Goal: Information Seeking & Learning: Check status

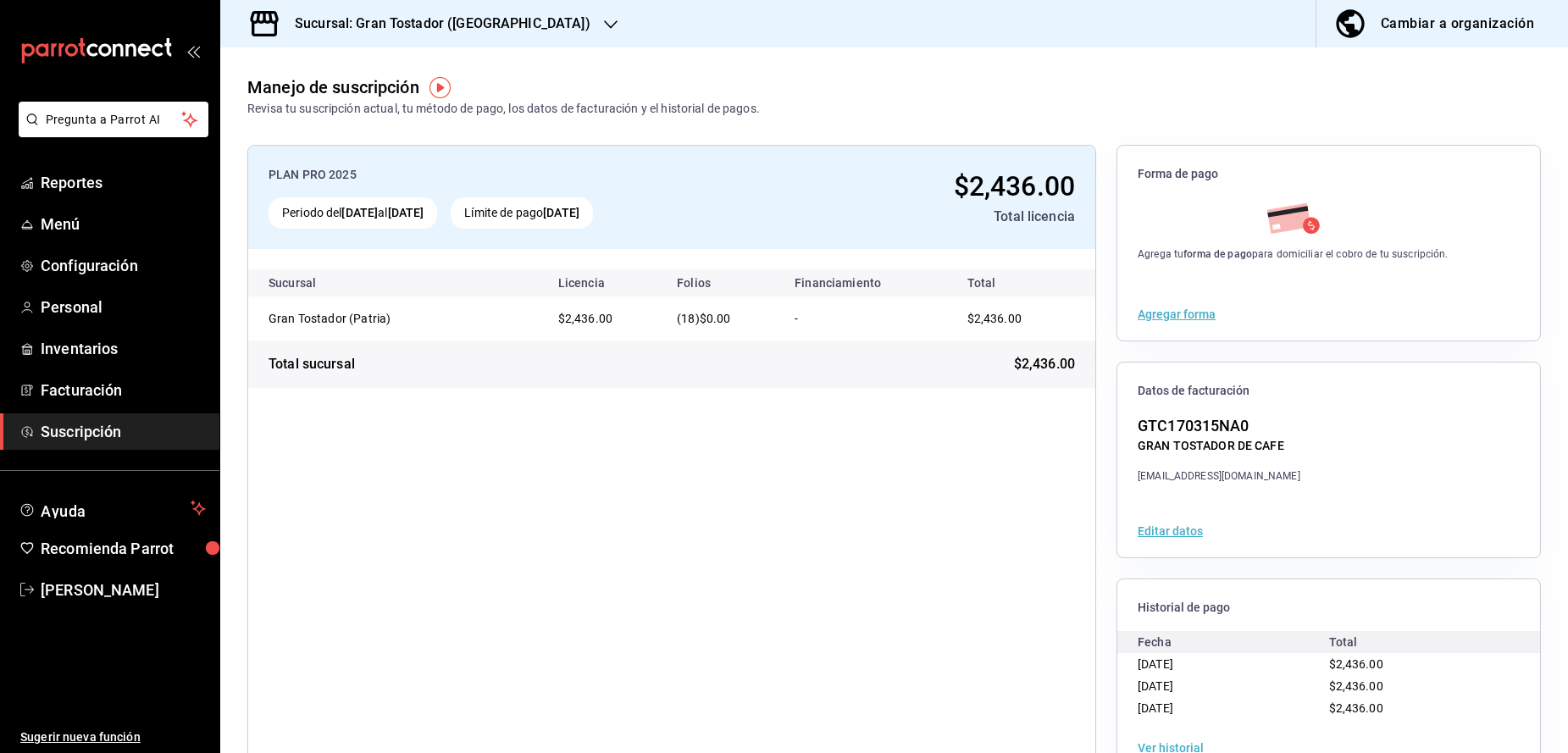
click at [80, 438] on span "Suscripción" at bounding box center [123, 432] width 165 height 23
click at [1189, 315] on button "Agregar forma" at bounding box center [1177, 314] width 78 height 12
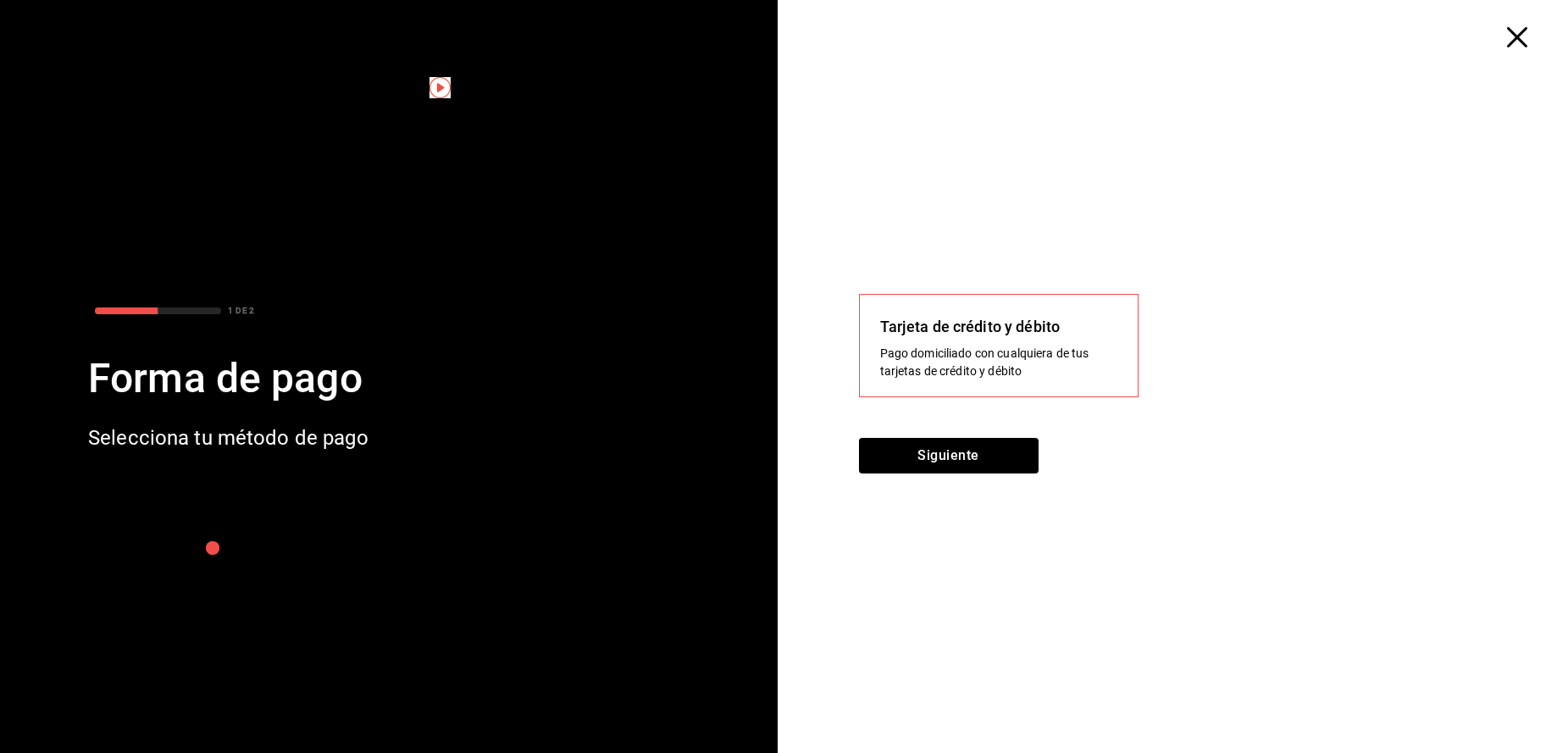
click at [1511, 38] on icon "button" at bounding box center [1517, 37] width 20 height 20
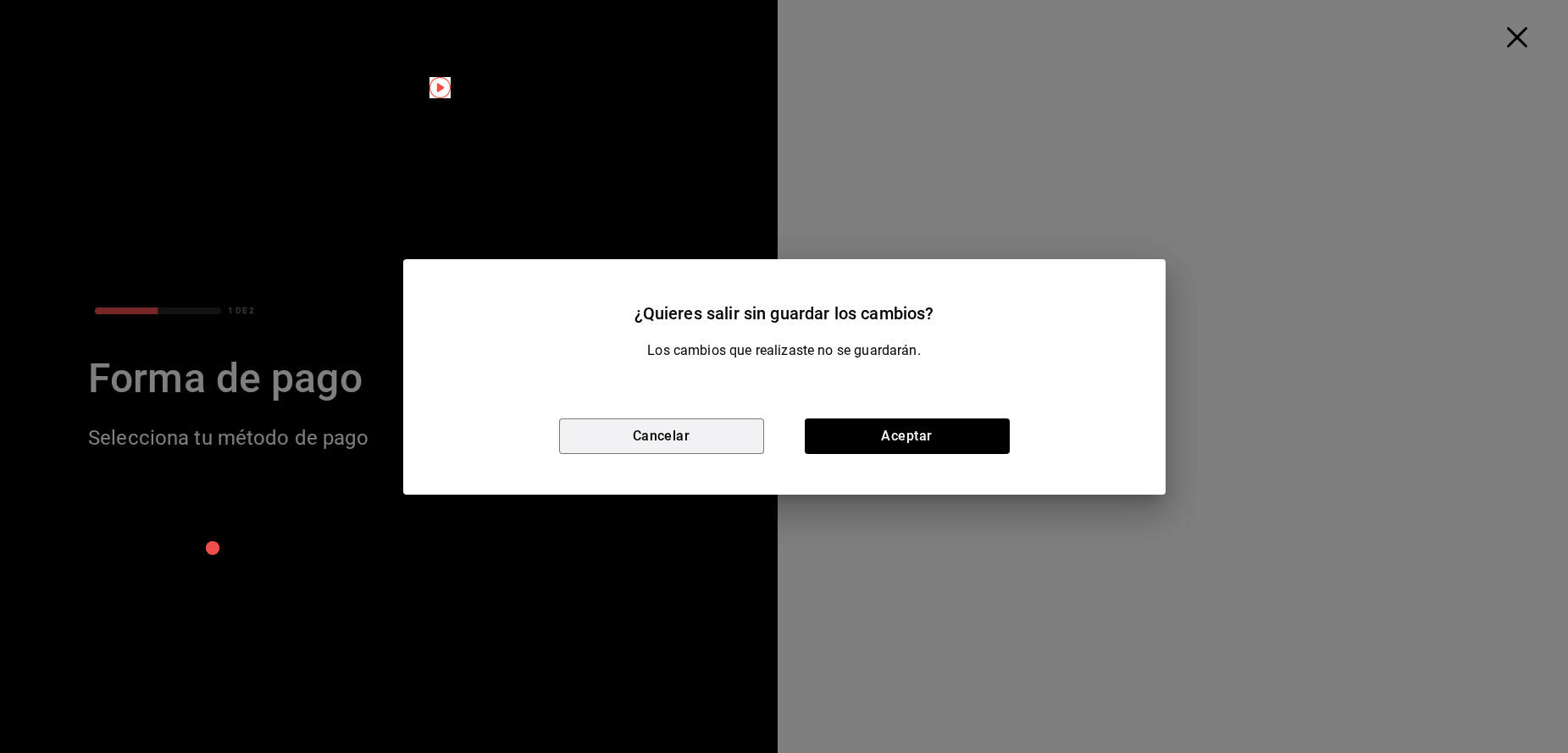
click at [721, 437] on button "Cancelar" at bounding box center [662, 437] width 205 height 36
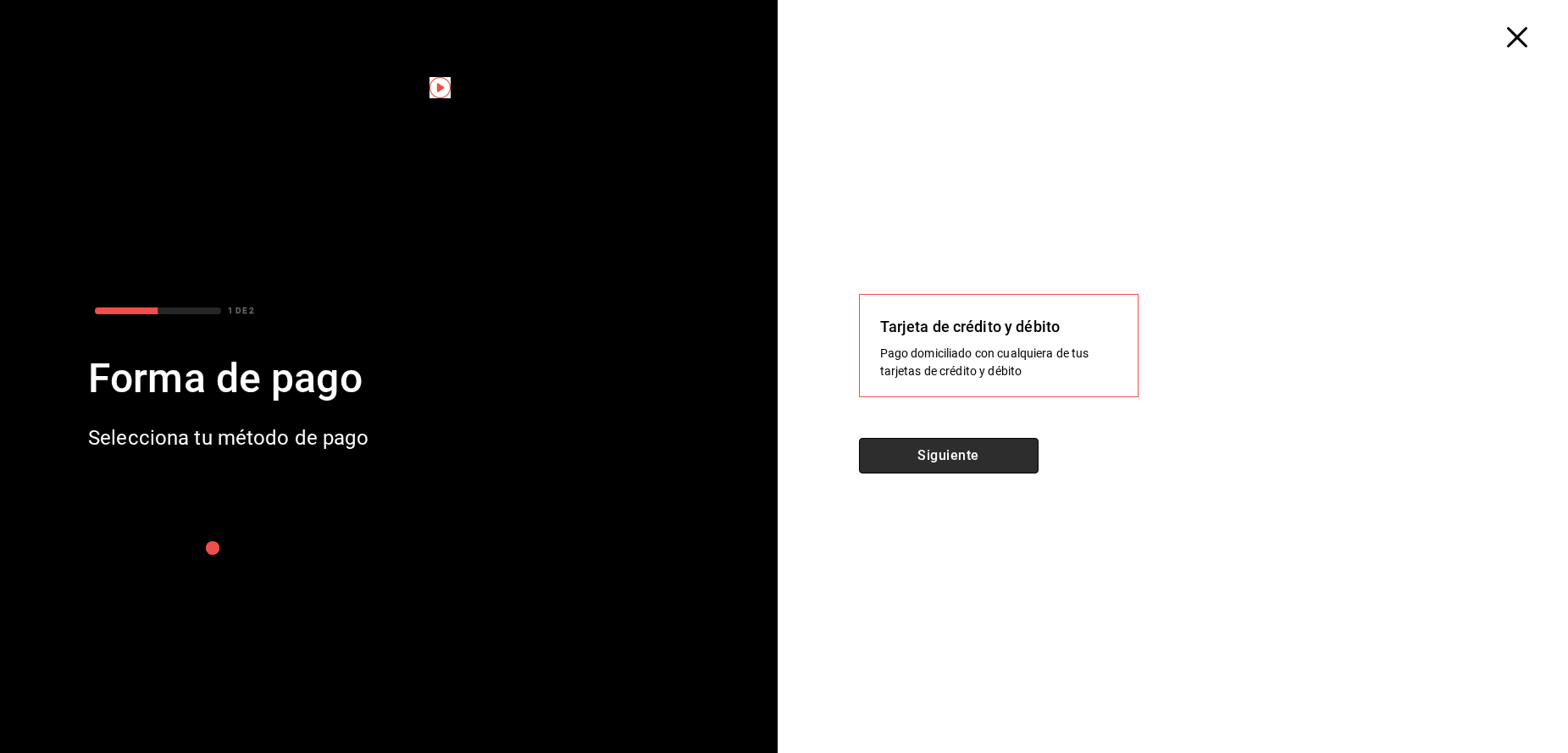
click at [901, 457] on button "Siguiente" at bounding box center [949, 457] width 180 height 36
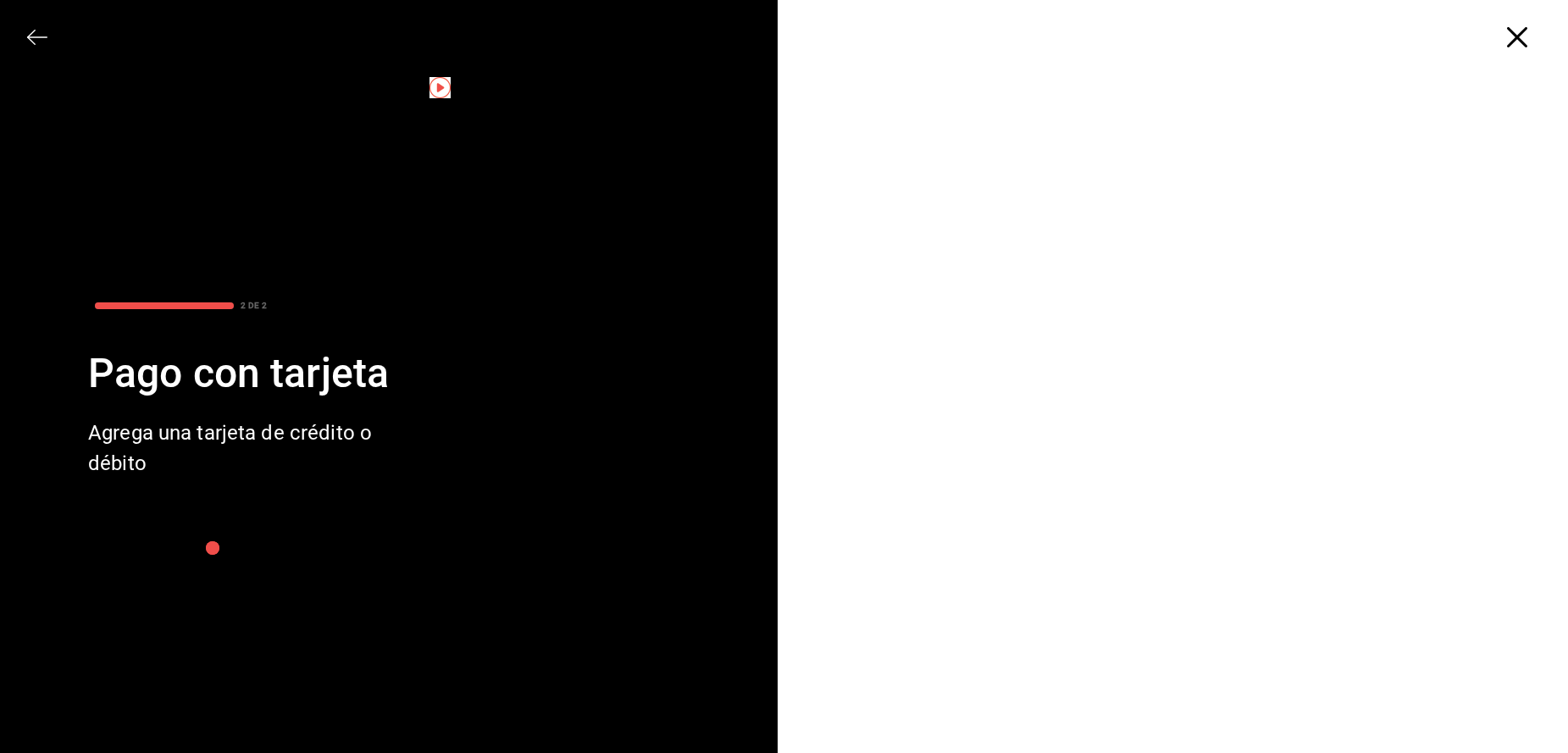
click at [1524, 36] on icon "button" at bounding box center [1517, 37] width 20 height 20
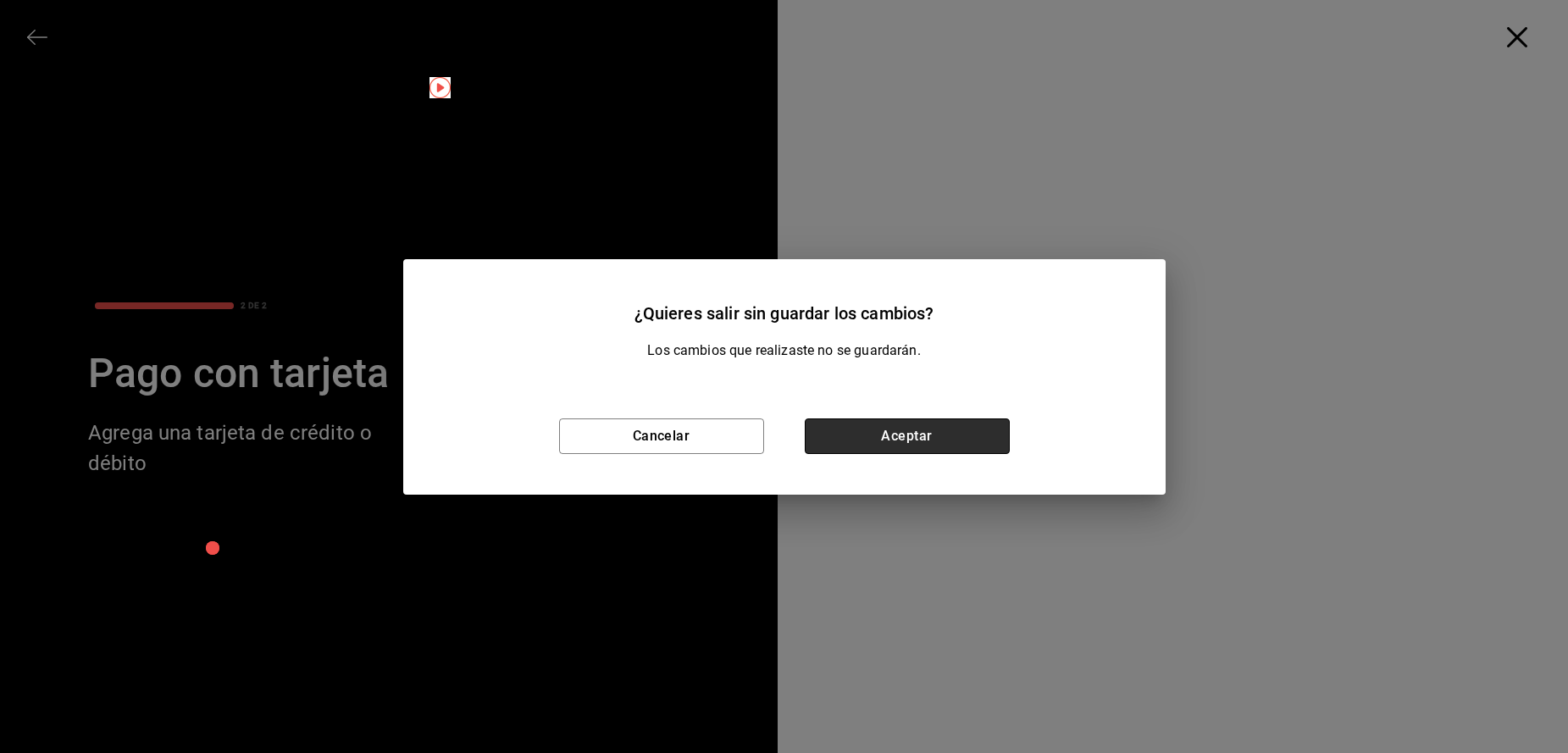
click at [826, 439] on button "Aceptar" at bounding box center [907, 437] width 205 height 36
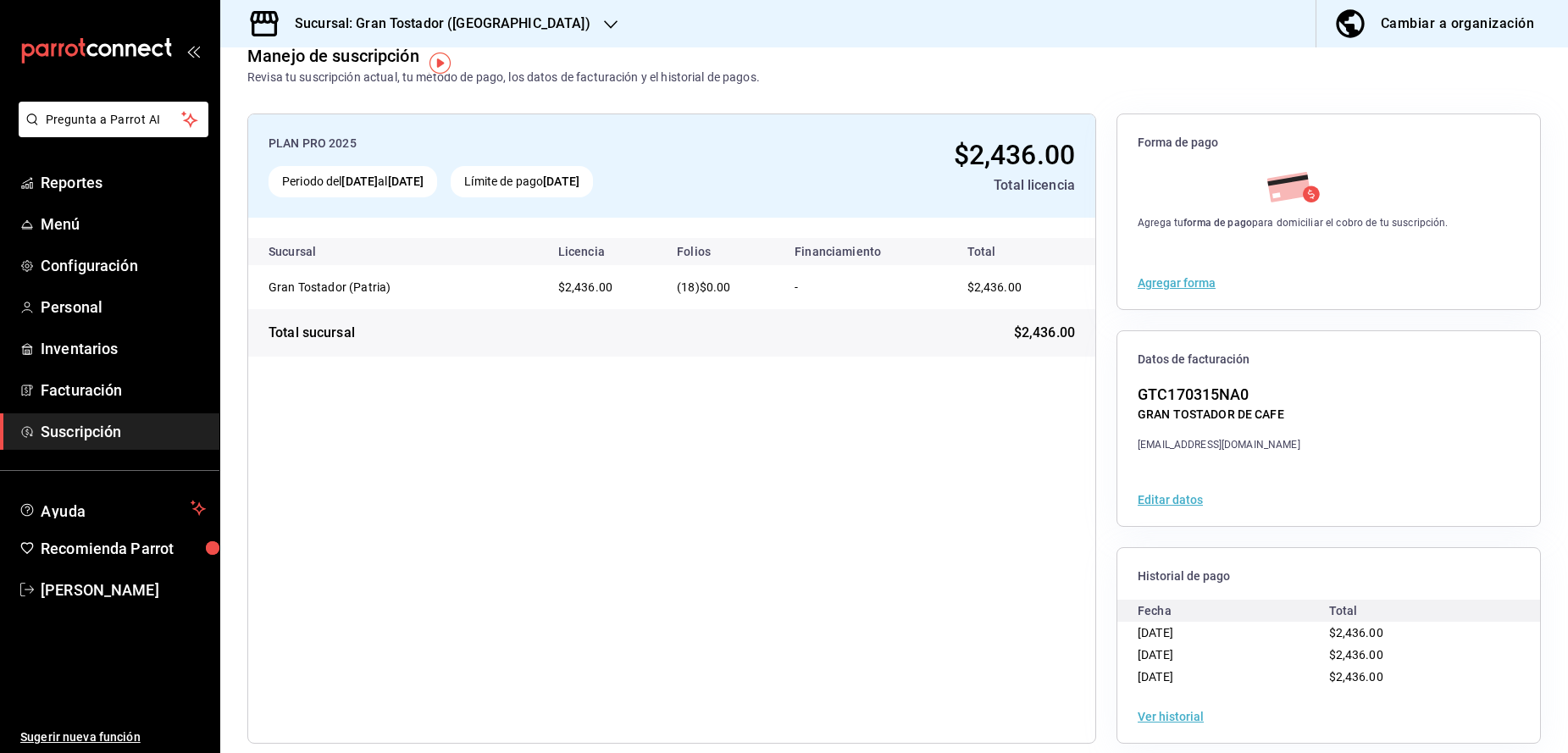
scroll to position [49, 0]
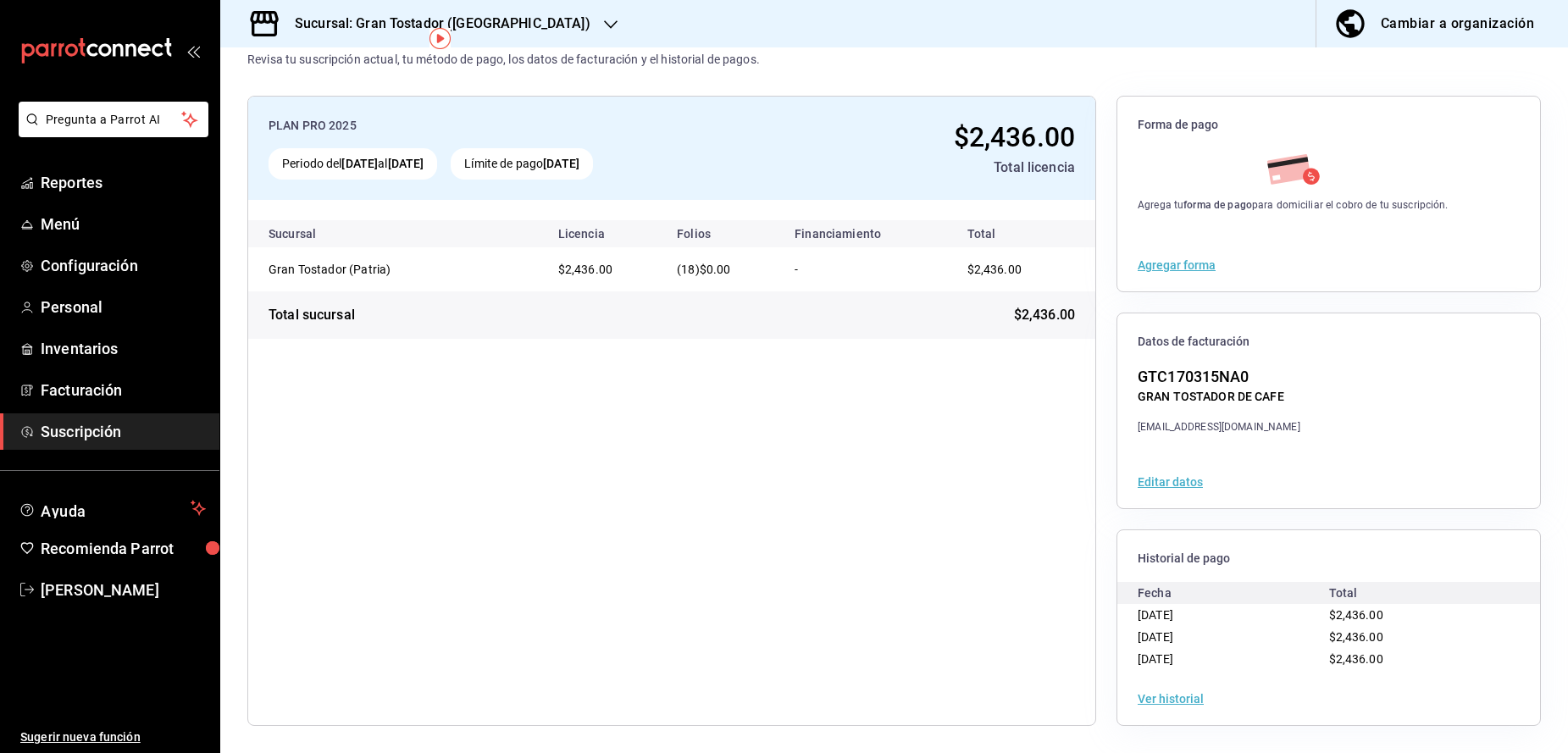
click at [1195, 266] on button "Agregar forma" at bounding box center [1177, 265] width 78 height 12
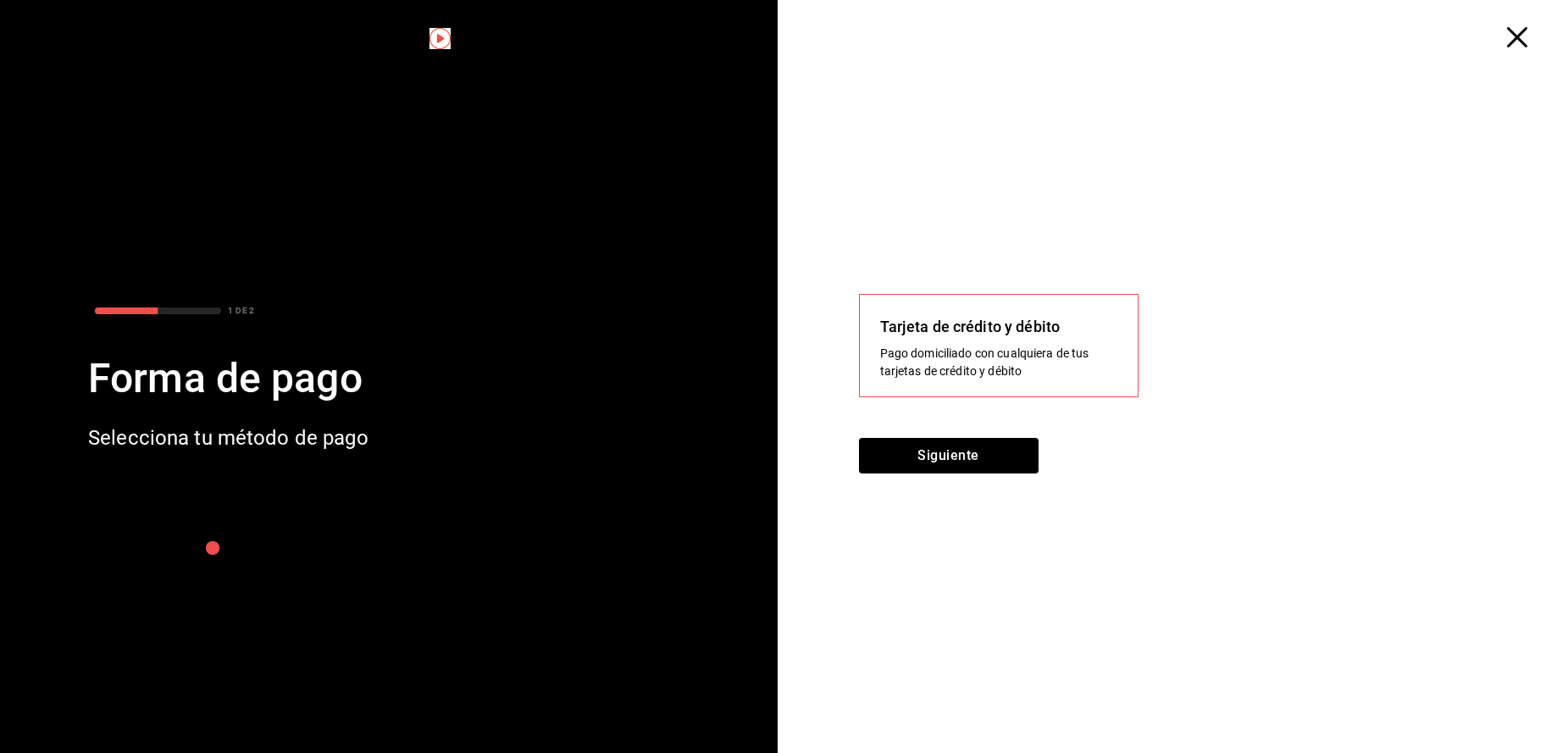
click at [1517, 35] on icon "button" at bounding box center [1517, 37] width 20 height 20
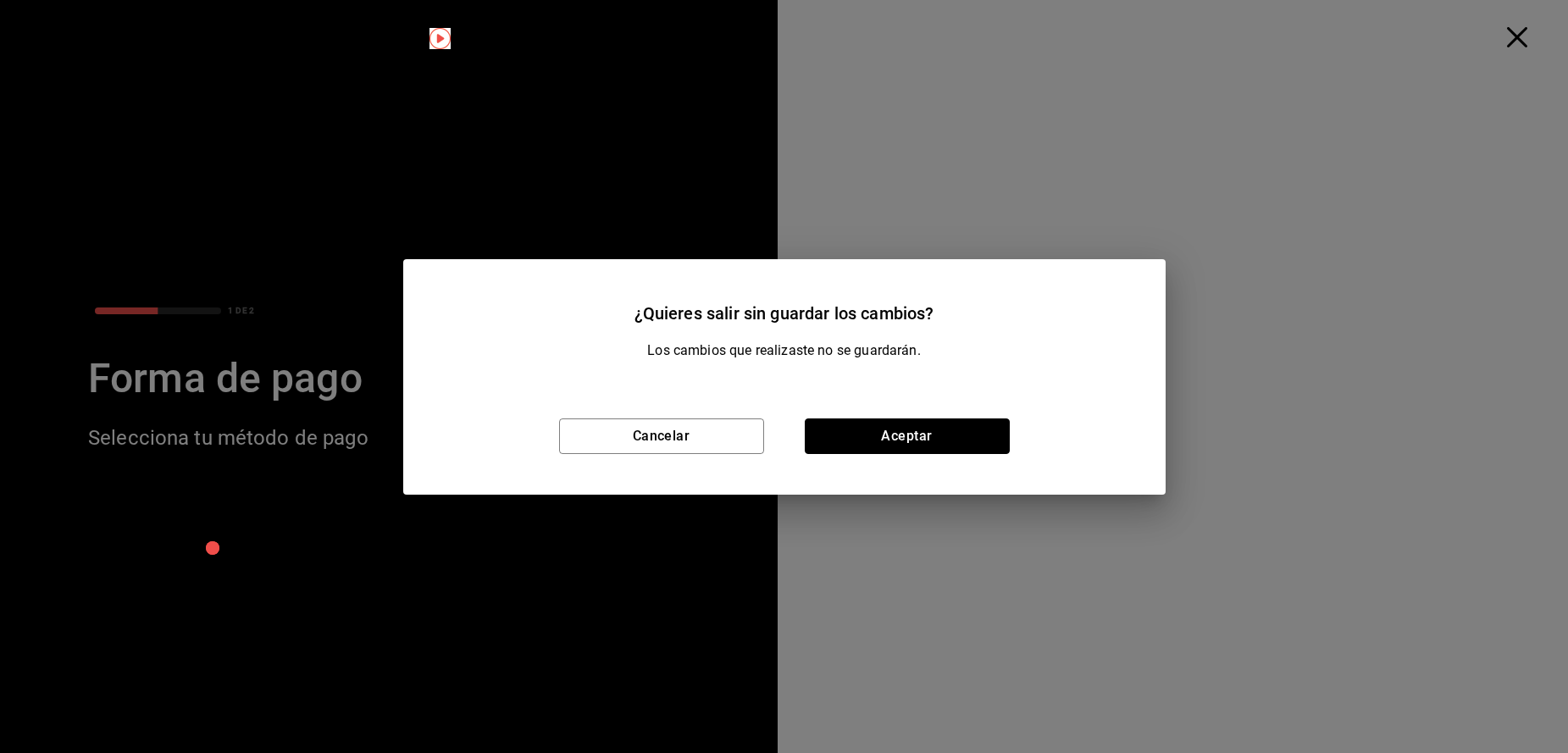
click at [987, 433] on button "Aceptar" at bounding box center [907, 437] width 205 height 36
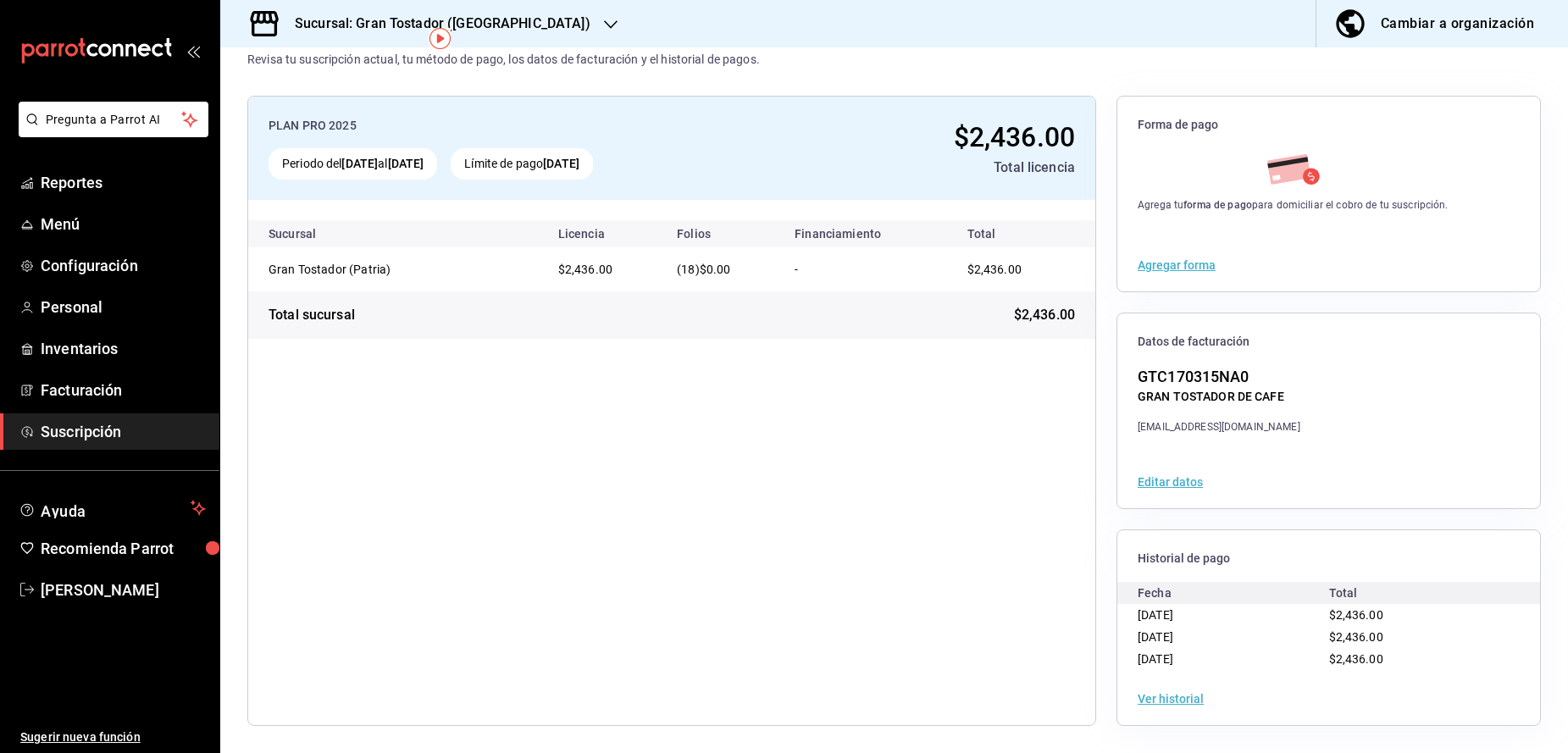
click at [1170, 264] on button "Agregar forma" at bounding box center [1177, 265] width 78 height 12
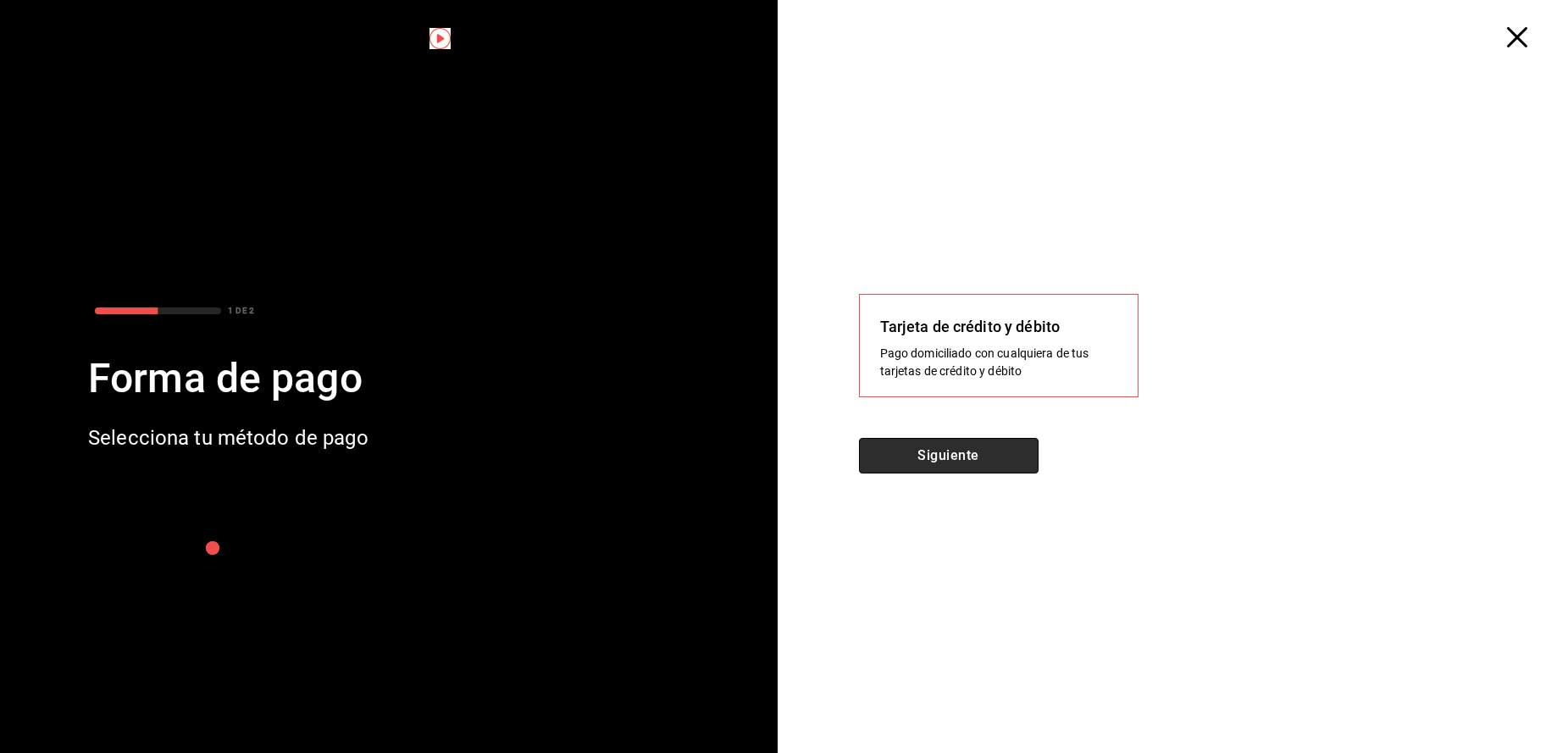
click at [940, 456] on button "Siguiente" at bounding box center [949, 457] width 180 height 36
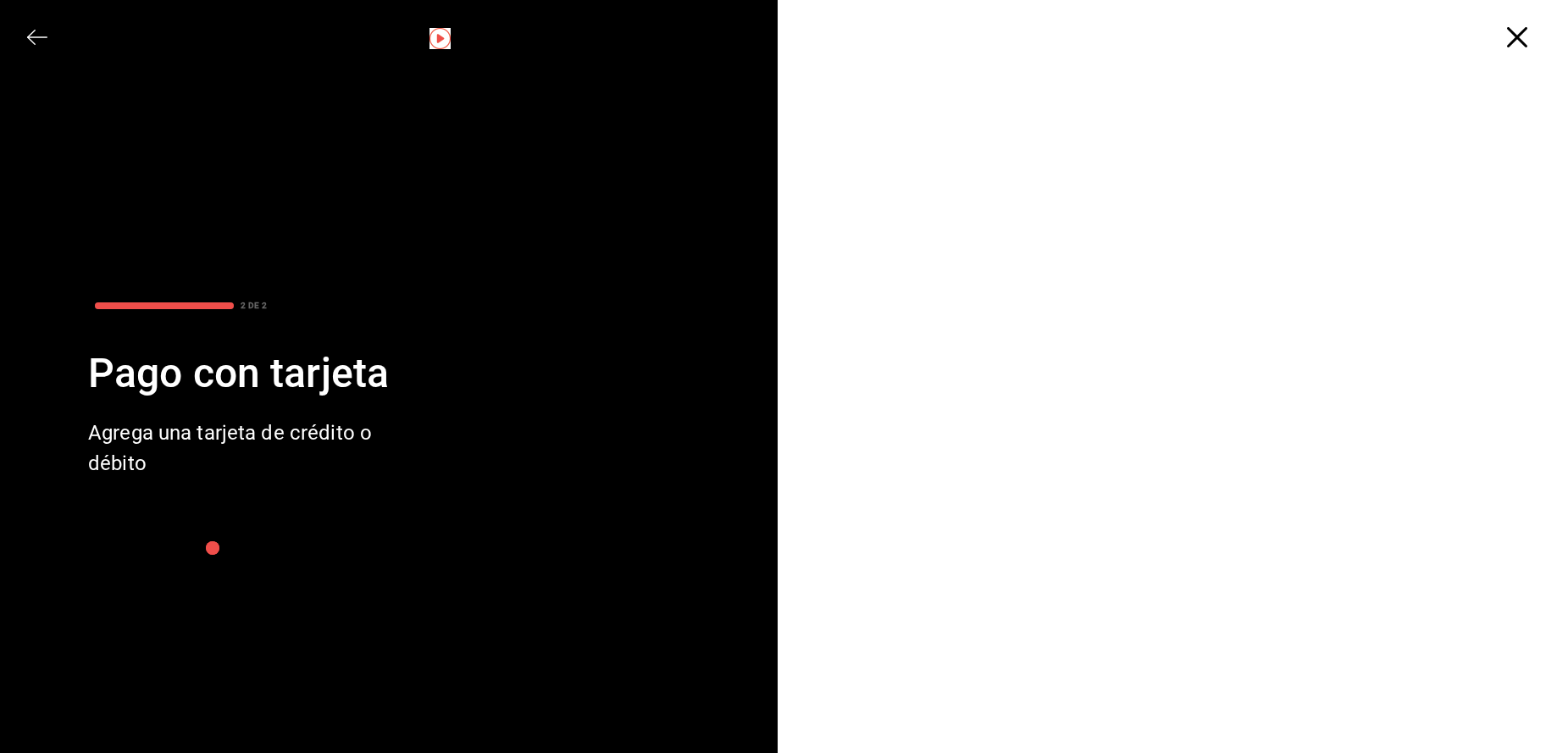
click at [30, 40] on icon "button" at bounding box center [31, 37] width 9 height 15
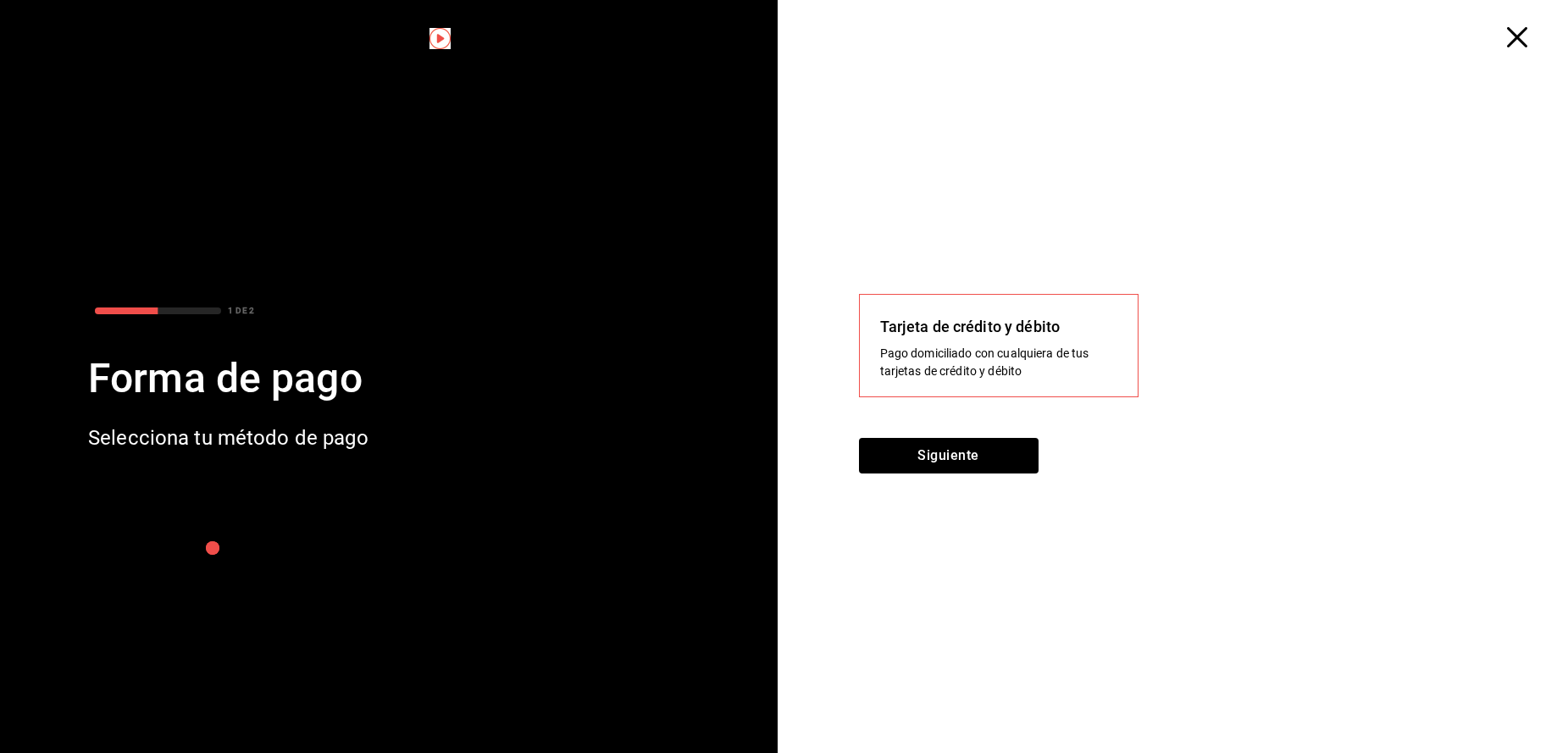
click at [1524, 43] on icon "button" at bounding box center [1517, 37] width 20 height 20
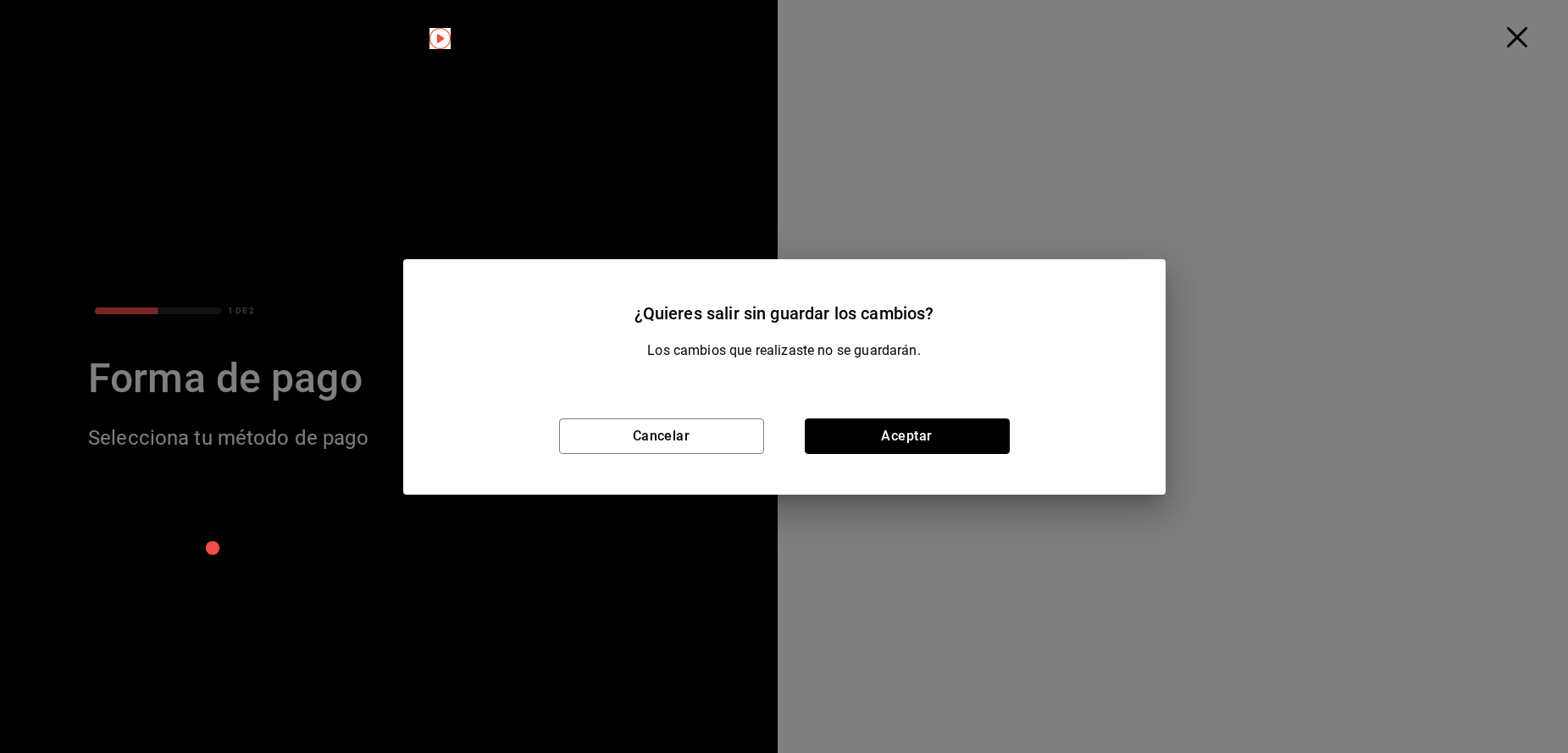
click at [936, 450] on button "Aceptar" at bounding box center [907, 437] width 205 height 36
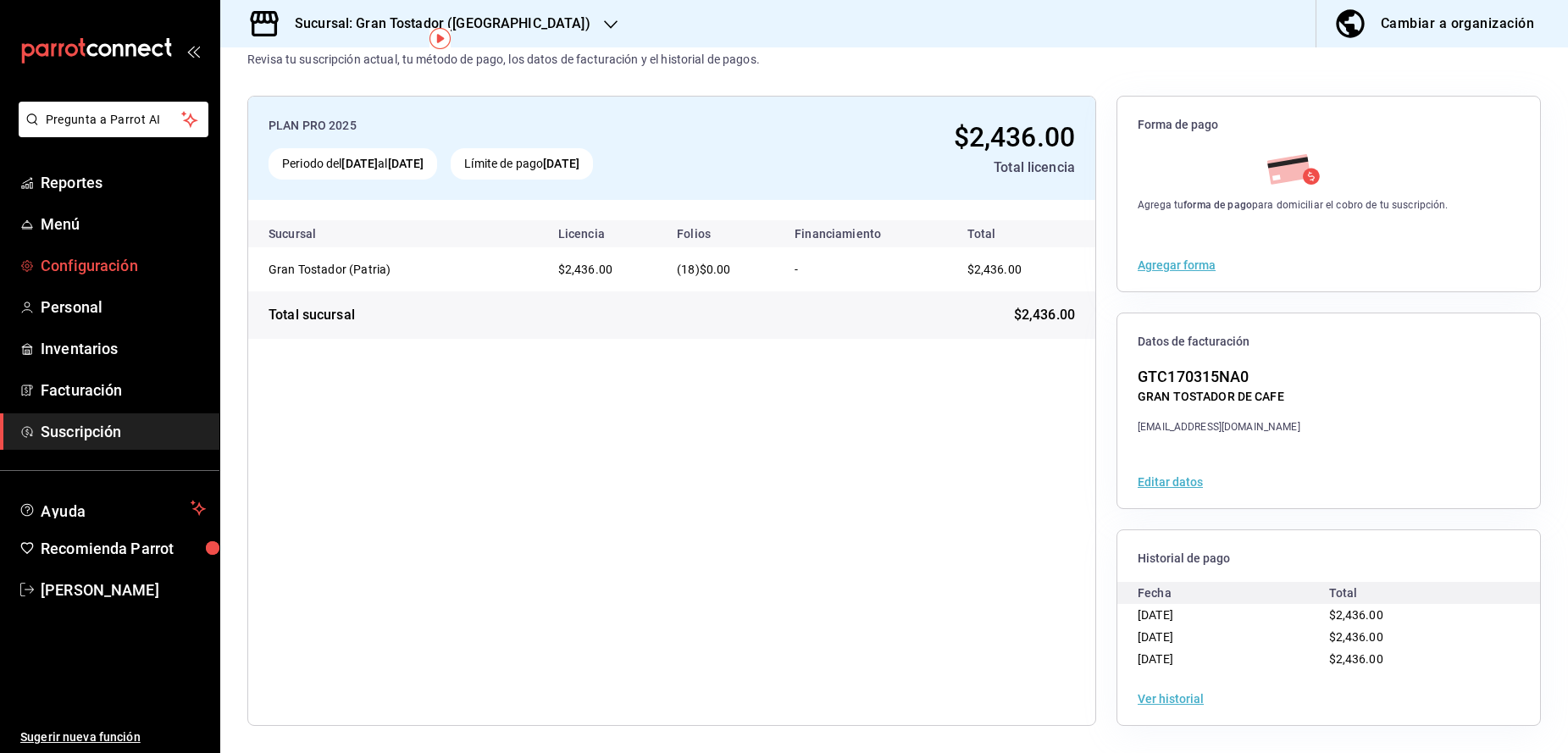
click at [86, 265] on span "Configuración" at bounding box center [123, 265] width 165 height 23
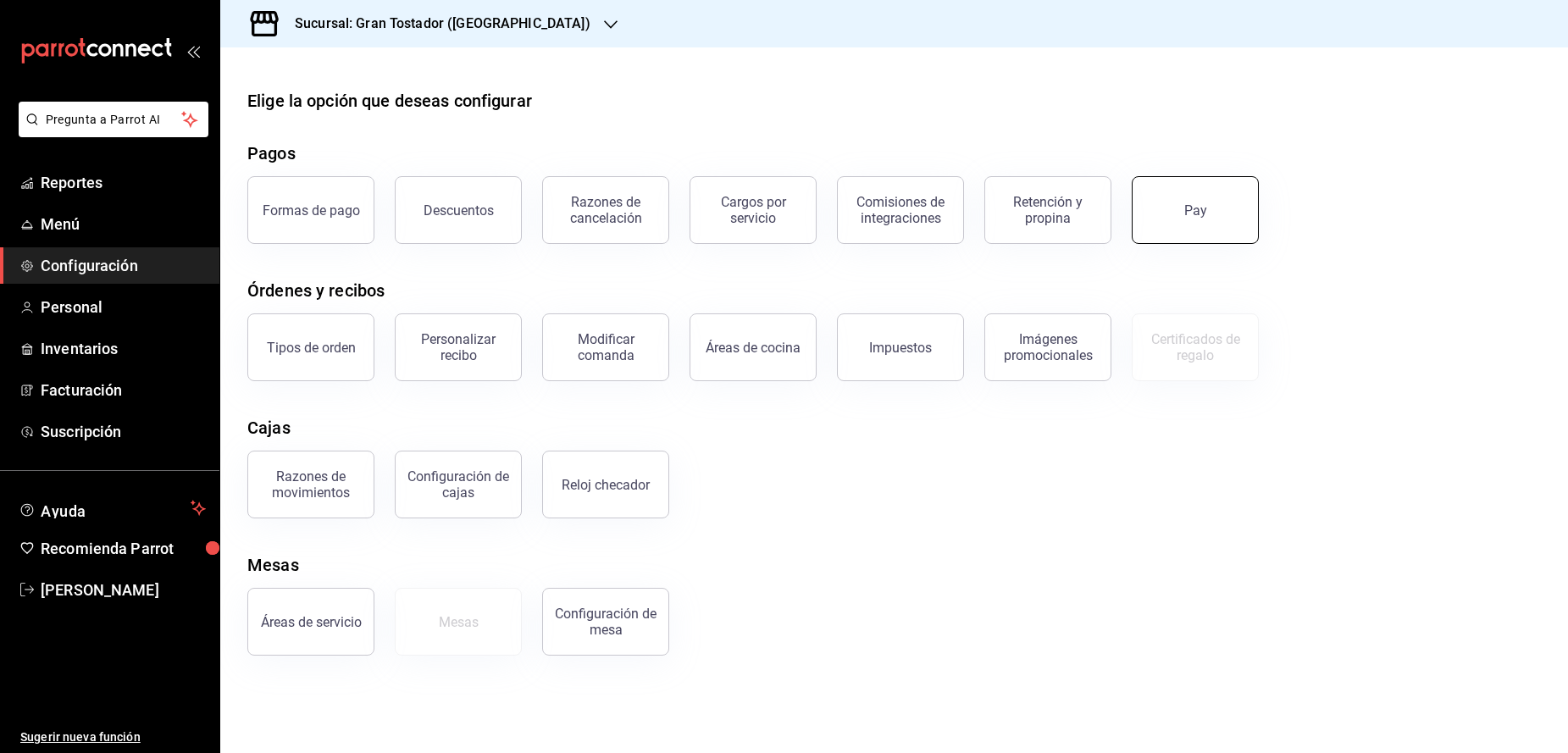
click at [1166, 223] on button "Pay" at bounding box center [1195, 210] width 127 height 68
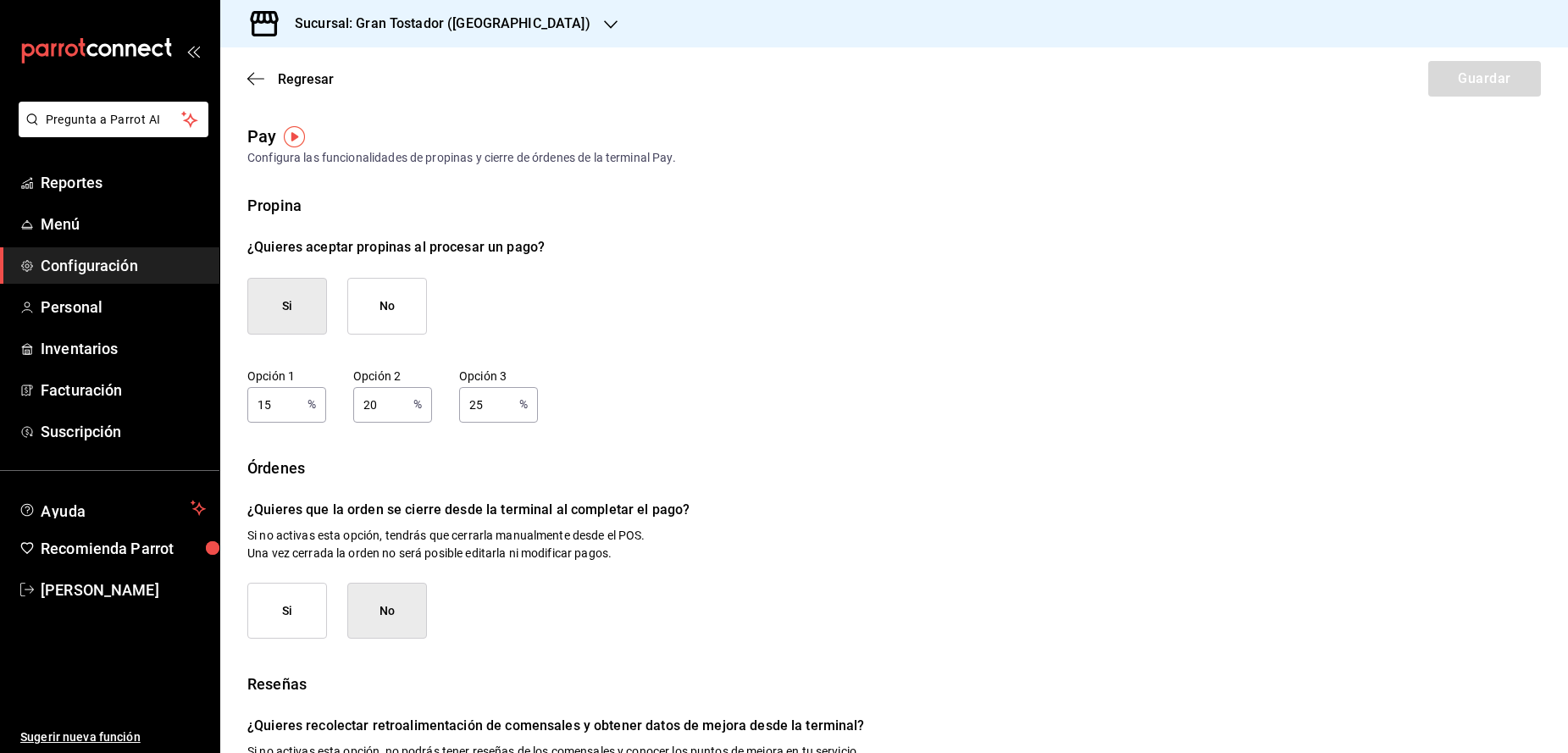
click at [291, 135] on img "button" at bounding box center [294, 136] width 21 height 21
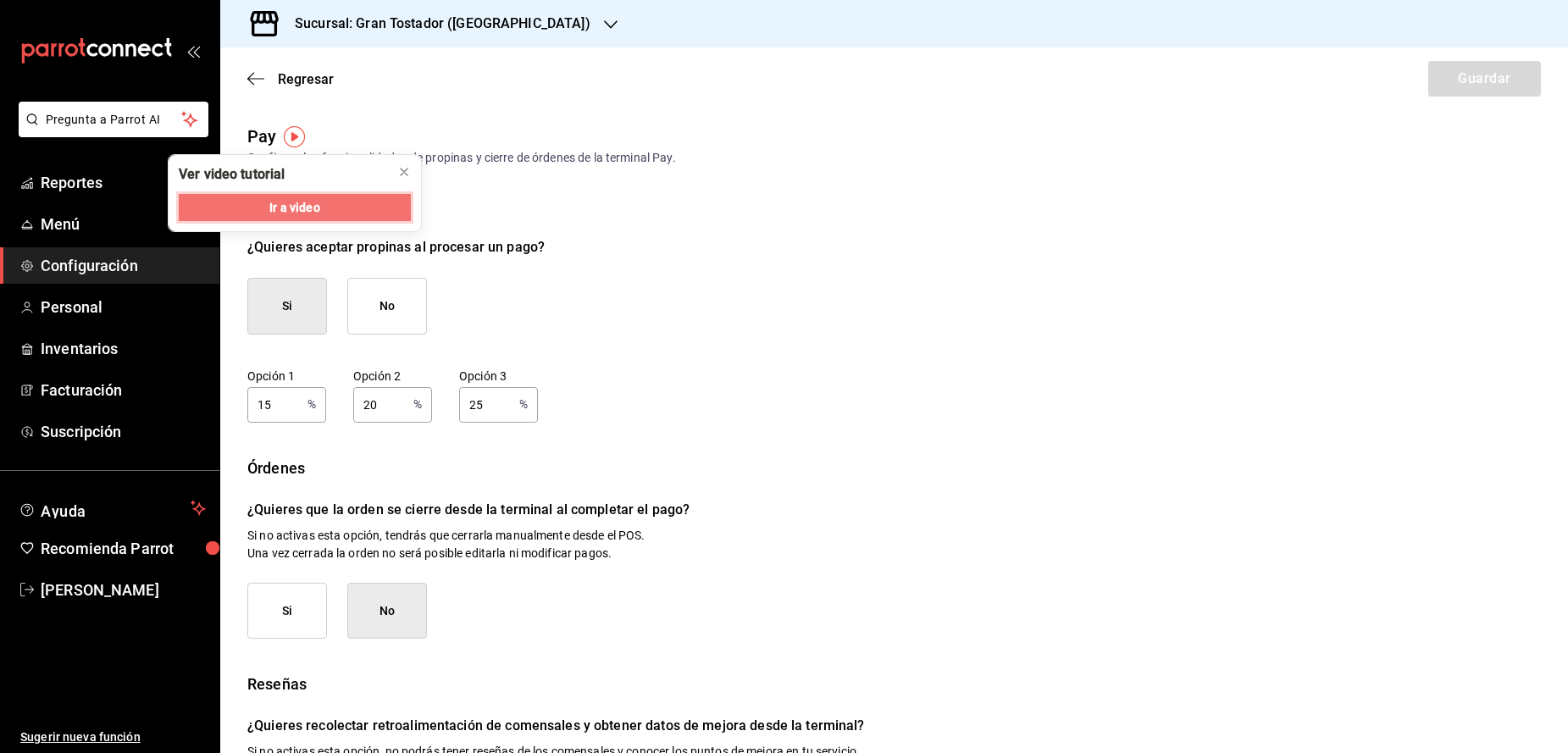
click at [350, 211] on button "Ir a video" at bounding box center [294, 207] width 232 height 27
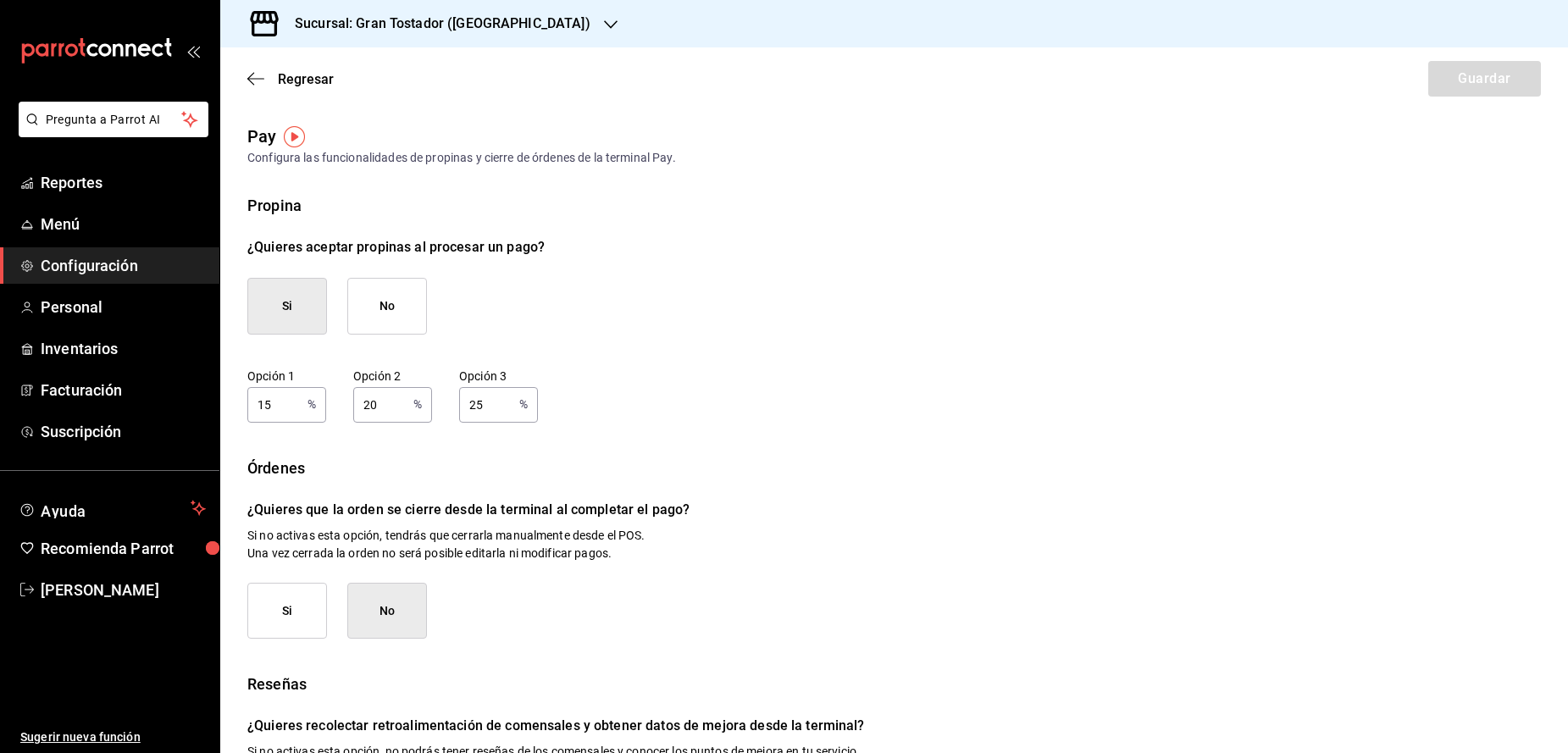
click at [78, 265] on span "Configuración" at bounding box center [123, 265] width 165 height 23
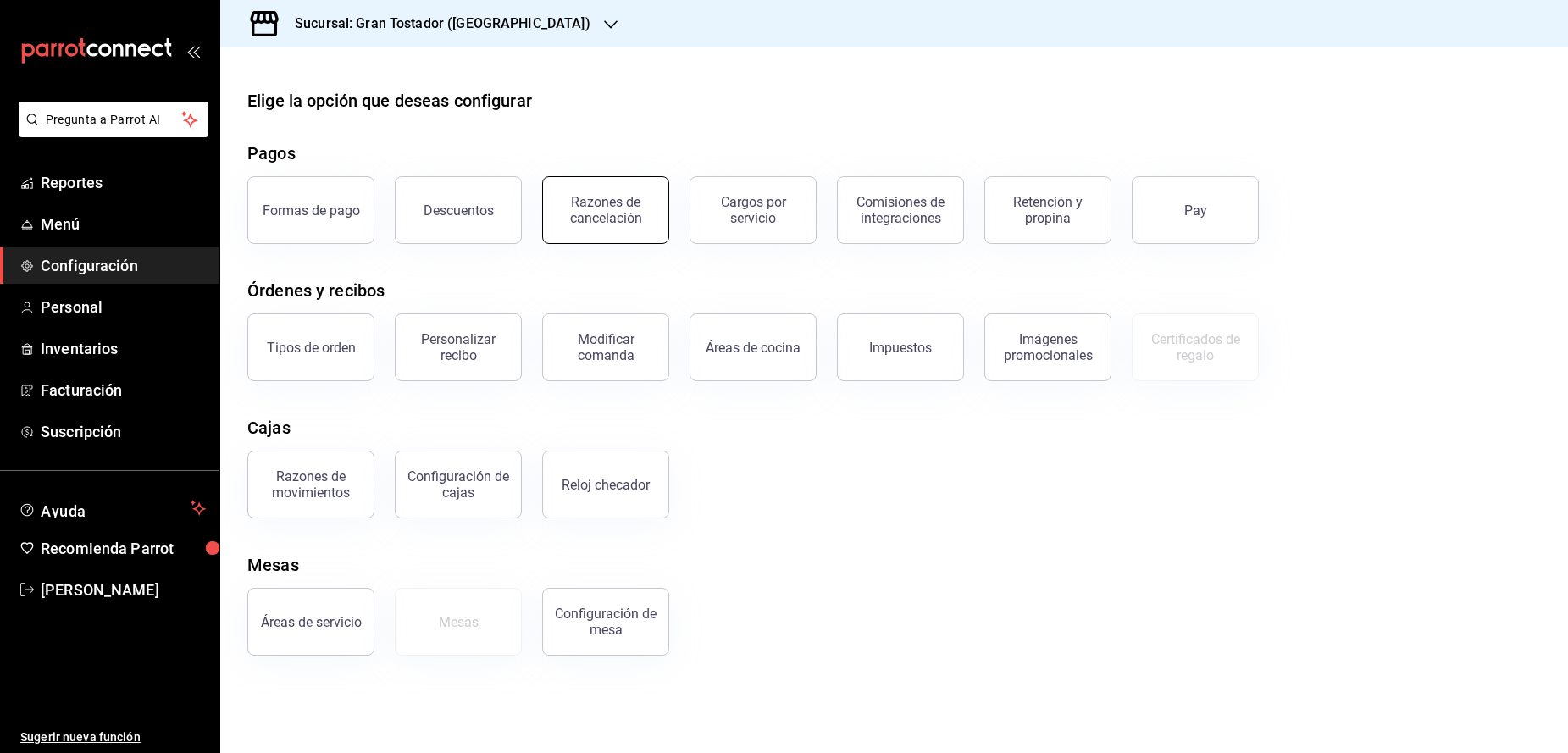
click at [647, 227] on button "Razones de cancelación" at bounding box center [606, 210] width 127 height 68
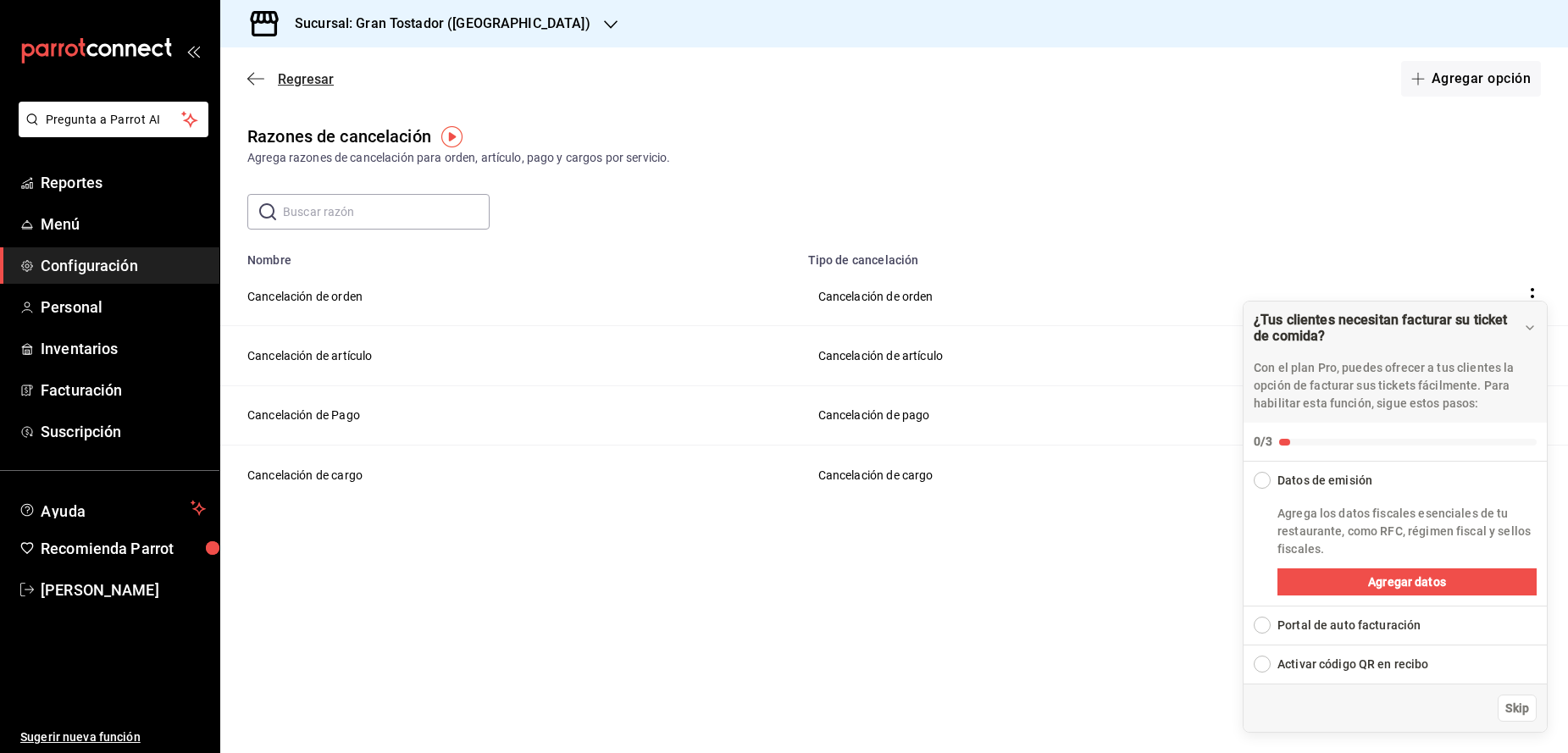
click at [263, 81] on icon "button" at bounding box center [256, 79] width 17 height 15
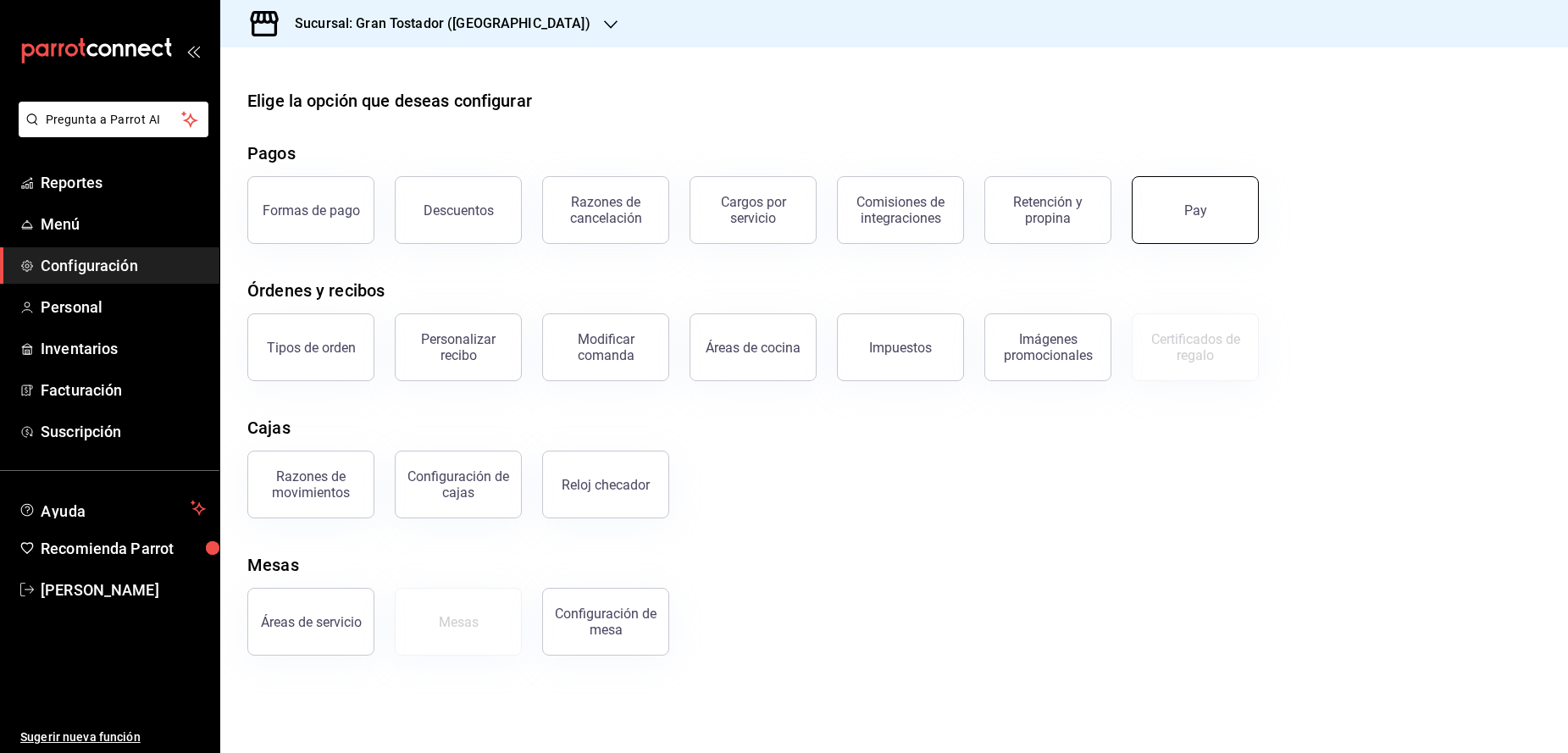
click at [1237, 216] on button "Pay" at bounding box center [1195, 210] width 127 height 68
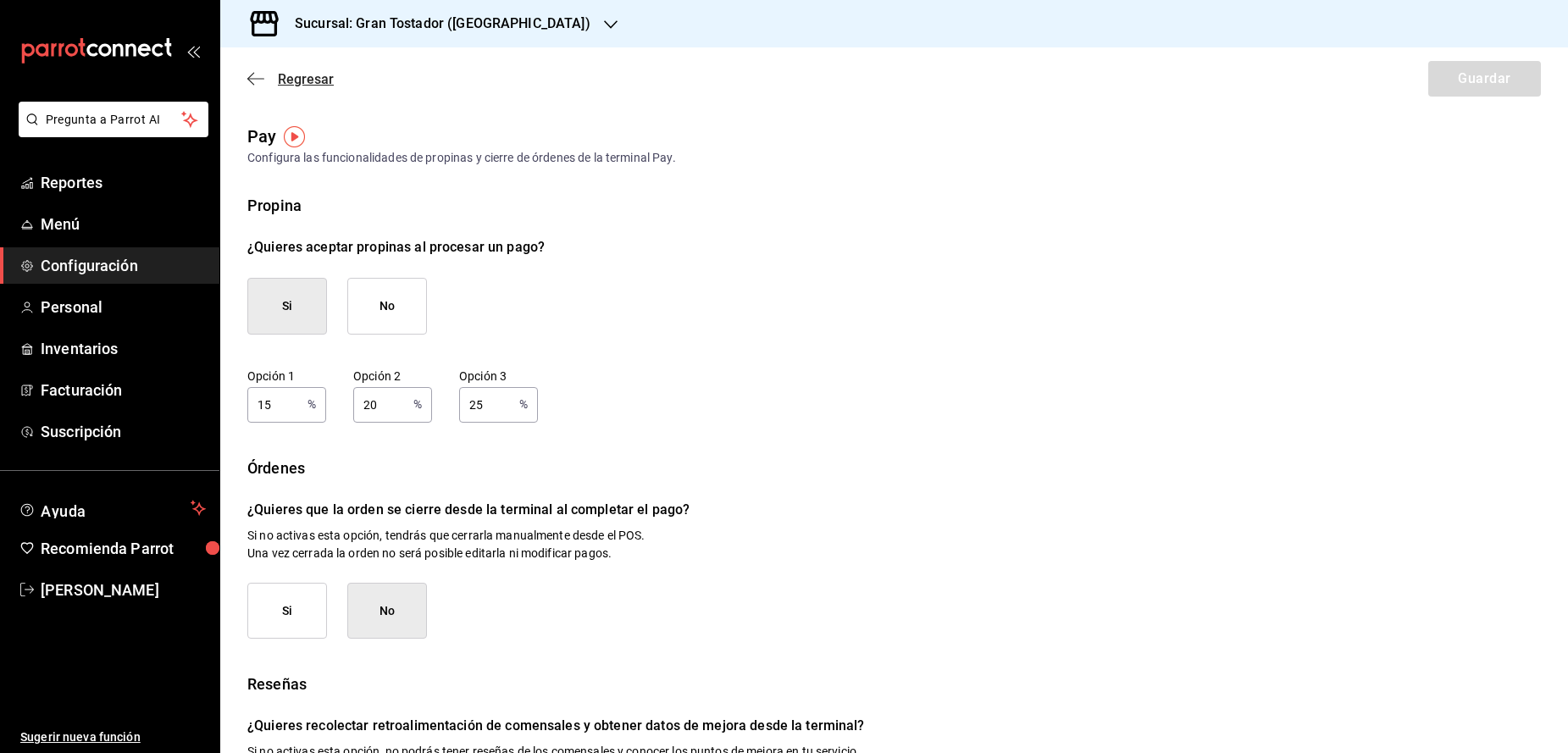
click at [255, 84] on icon "button" at bounding box center [256, 79] width 17 height 15
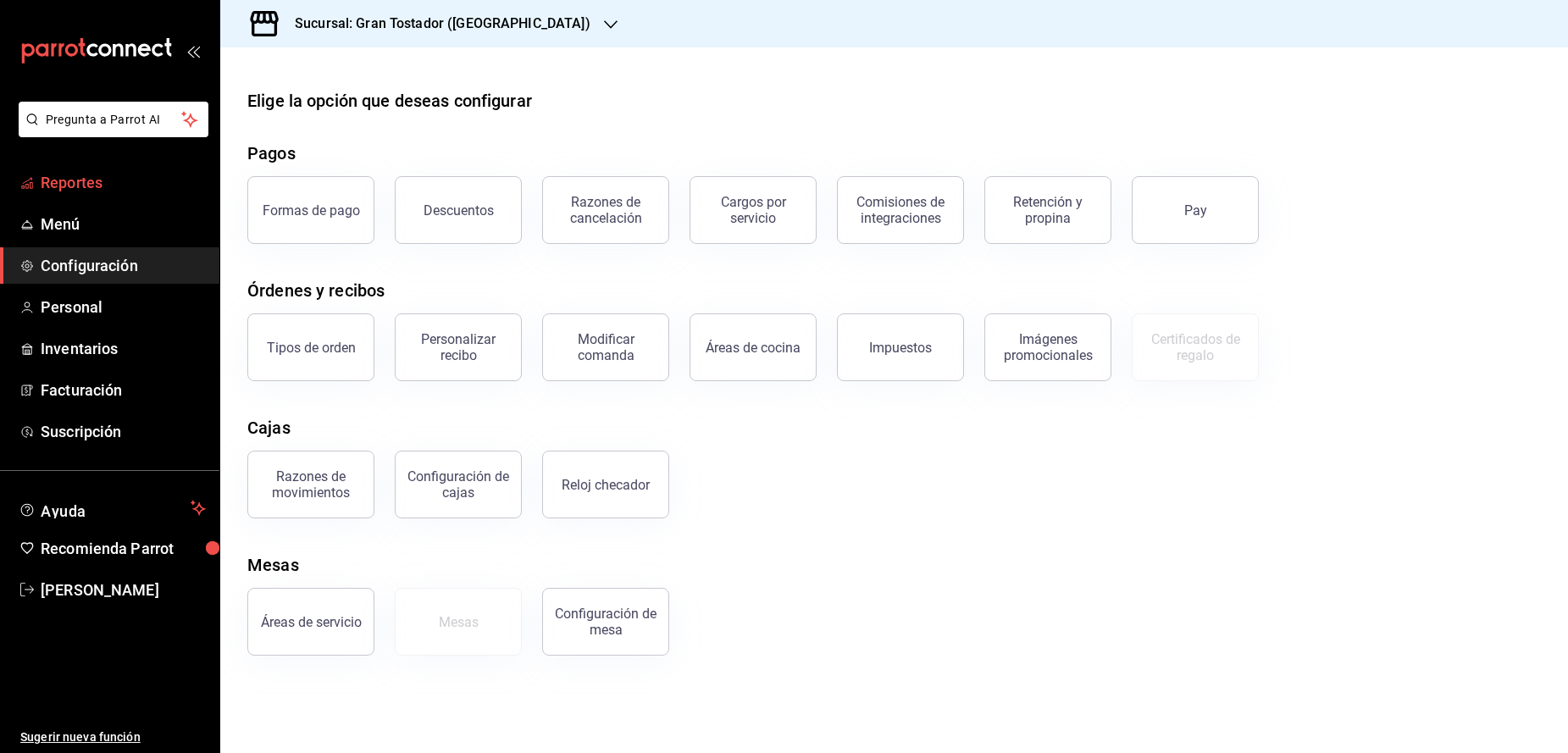
click at [75, 188] on span "Reportes" at bounding box center [123, 183] width 165 height 23
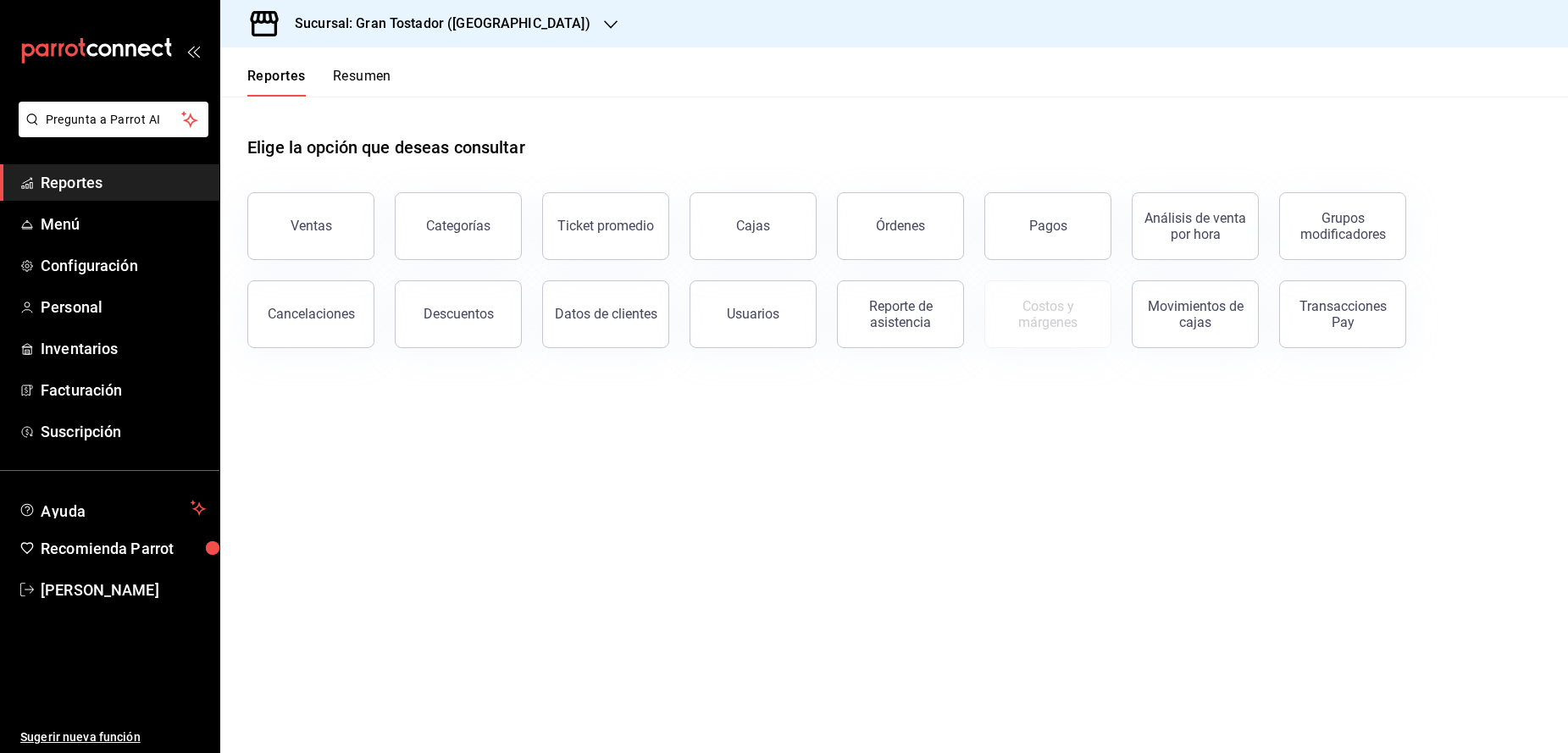
click at [1338, 337] on button "Transacciones Pay" at bounding box center [1343, 314] width 127 height 68
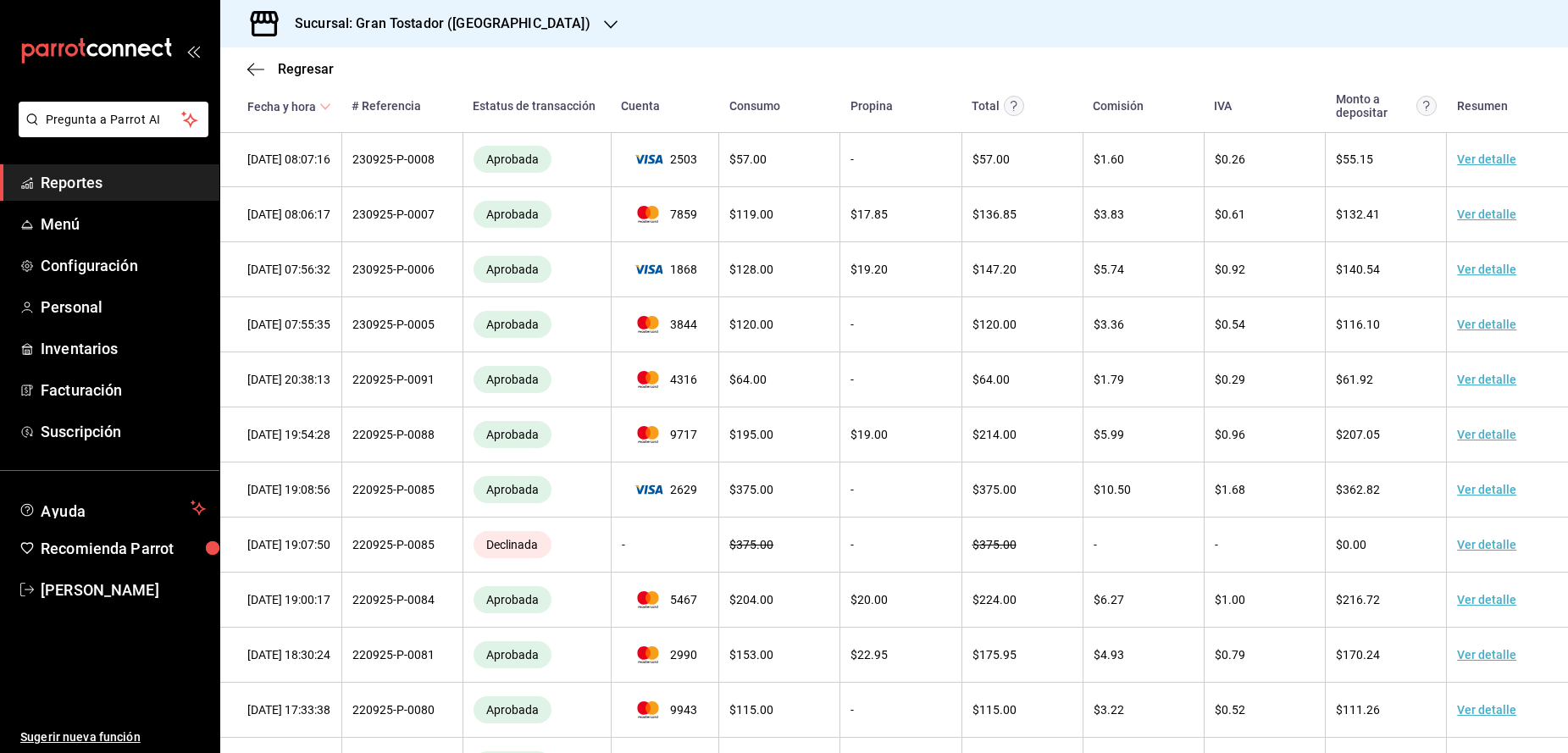
scroll to position [857, 0]
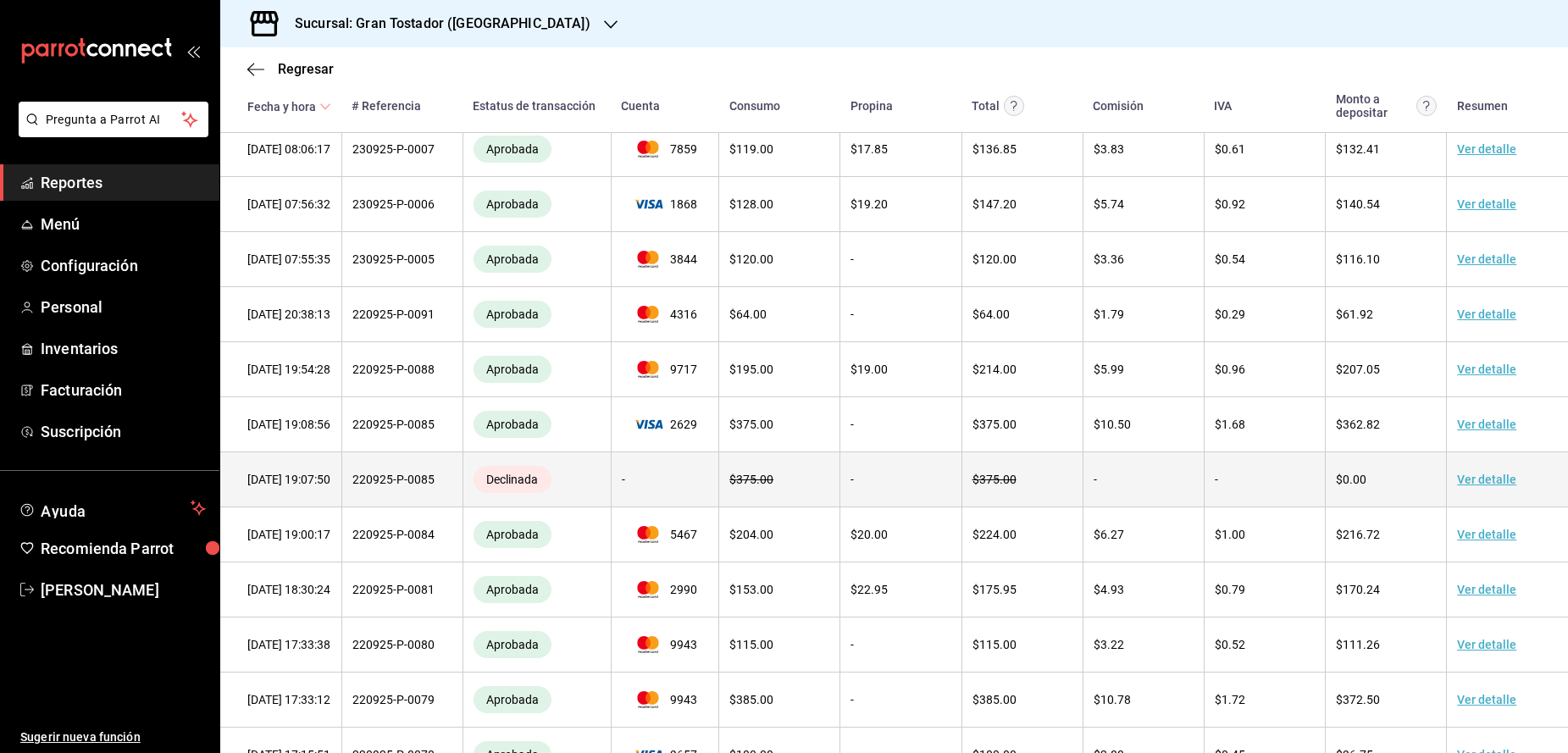
click at [1474, 485] on link "Ver detalle" at bounding box center [1487, 479] width 60 height 13
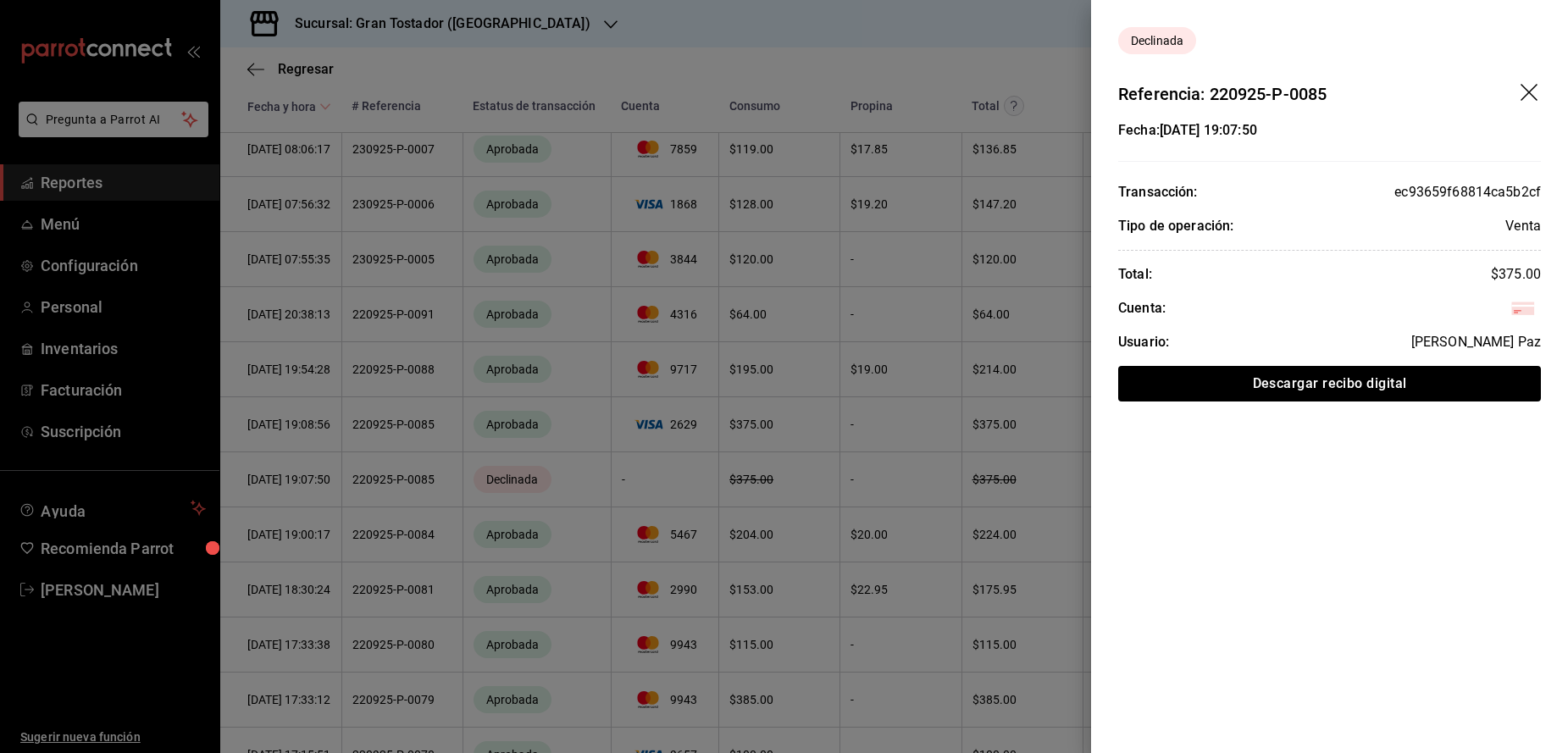
click at [823, 487] on div at bounding box center [784, 376] width 1568 height 753
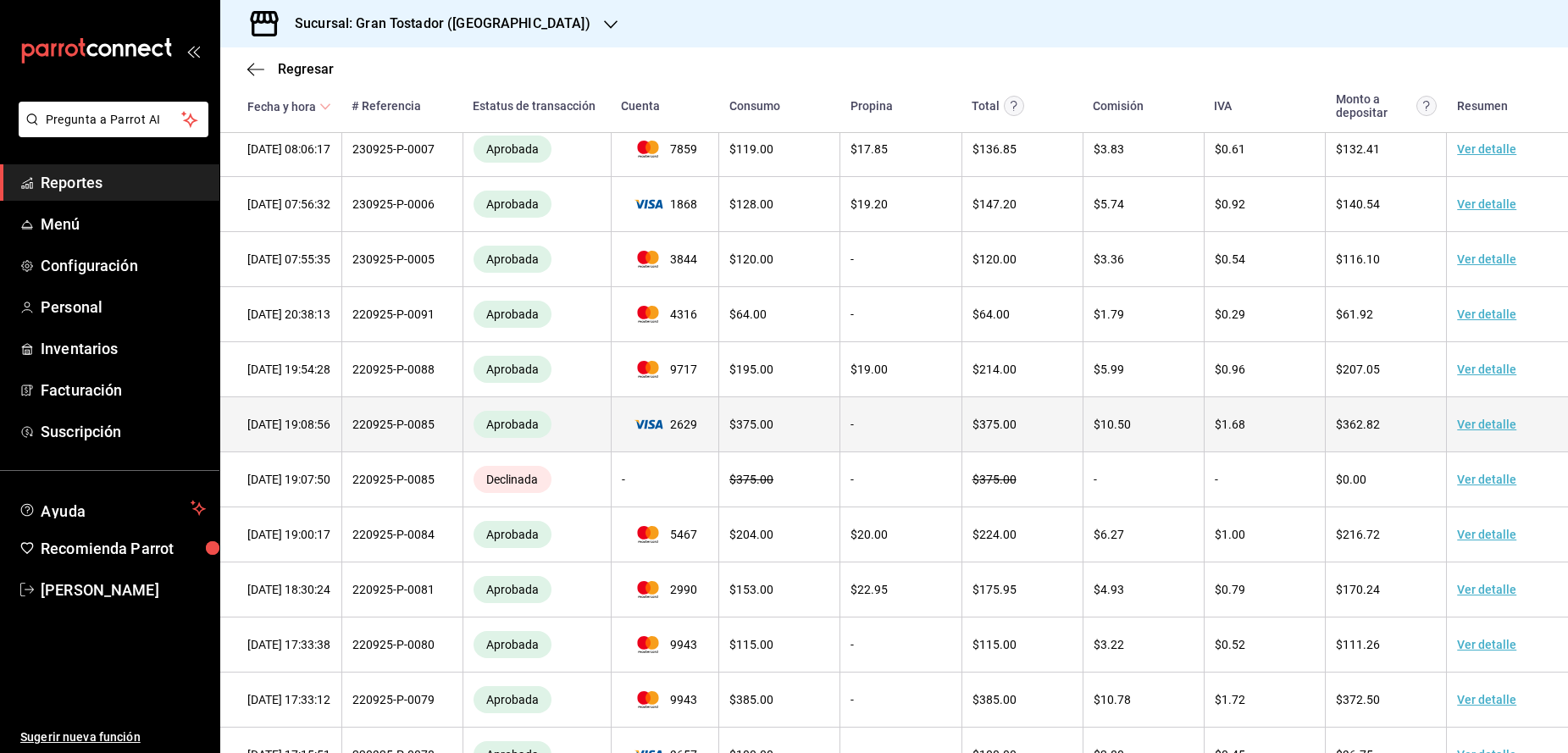
click at [1492, 424] on link "Ver detalle" at bounding box center [1487, 424] width 60 height 13
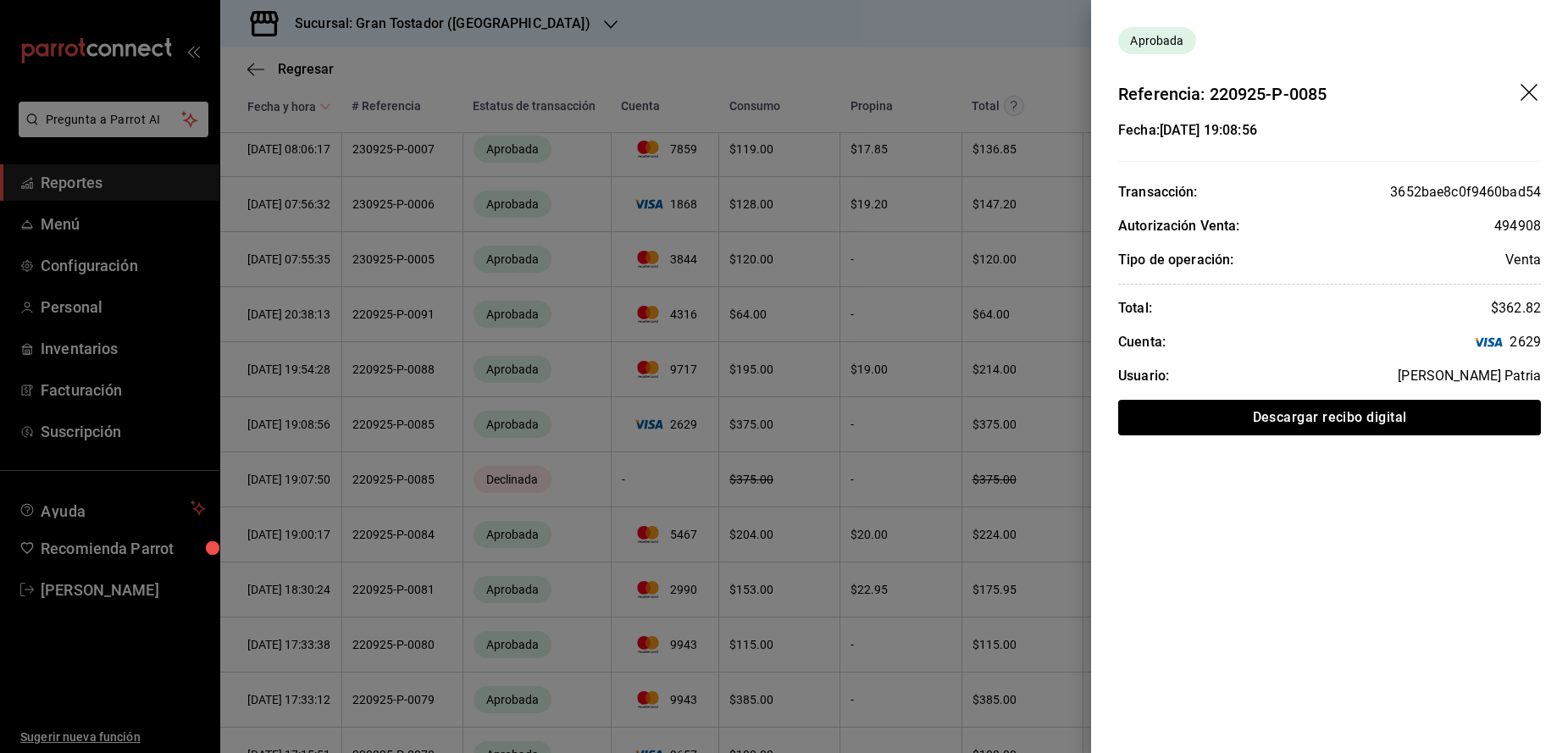
click at [918, 476] on div at bounding box center [784, 376] width 1568 height 753
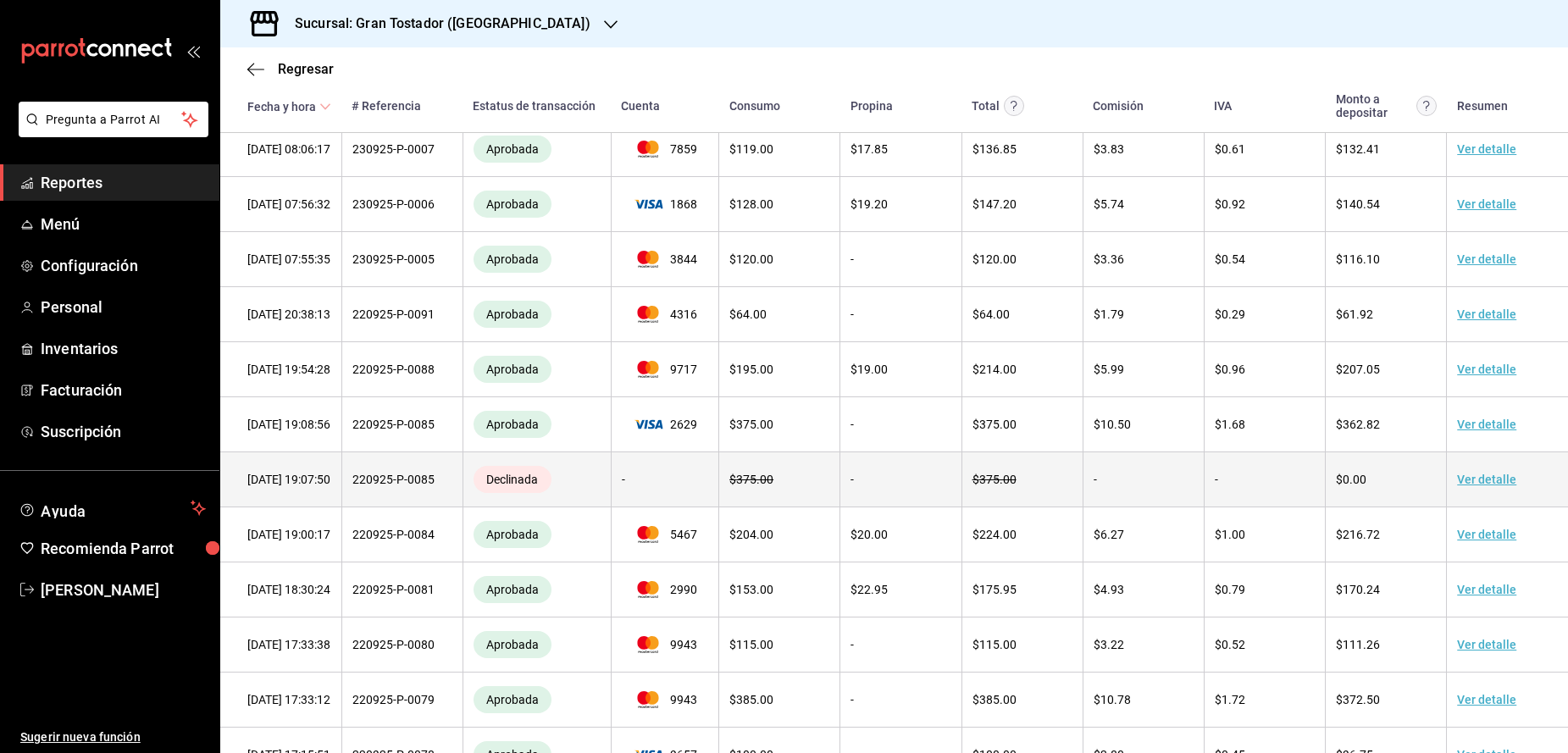
click at [1473, 486] on link "Ver detalle" at bounding box center [1487, 479] width 60 height 13
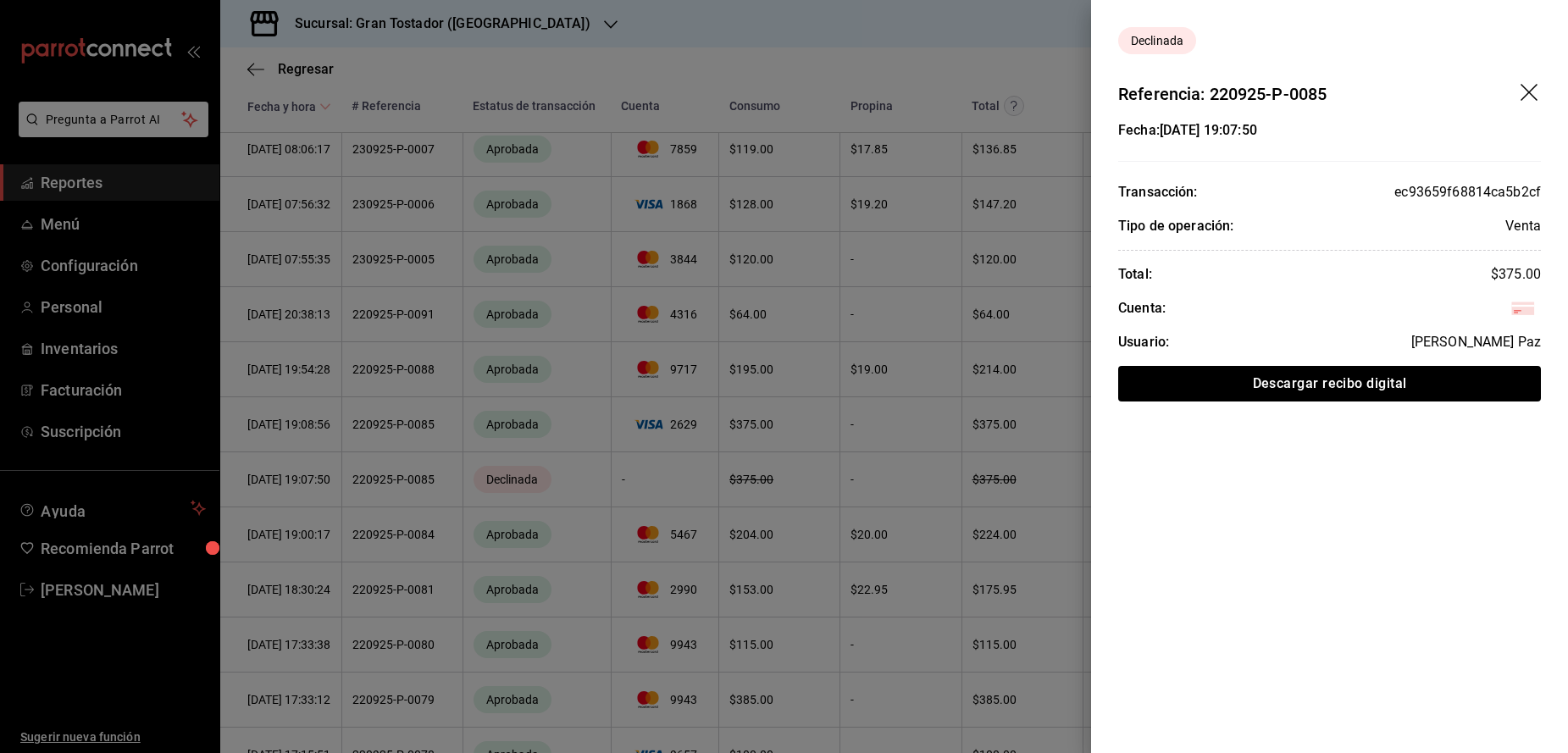
click at [672, 489] on div at bounding box center [784, 376] width 1568 height 753
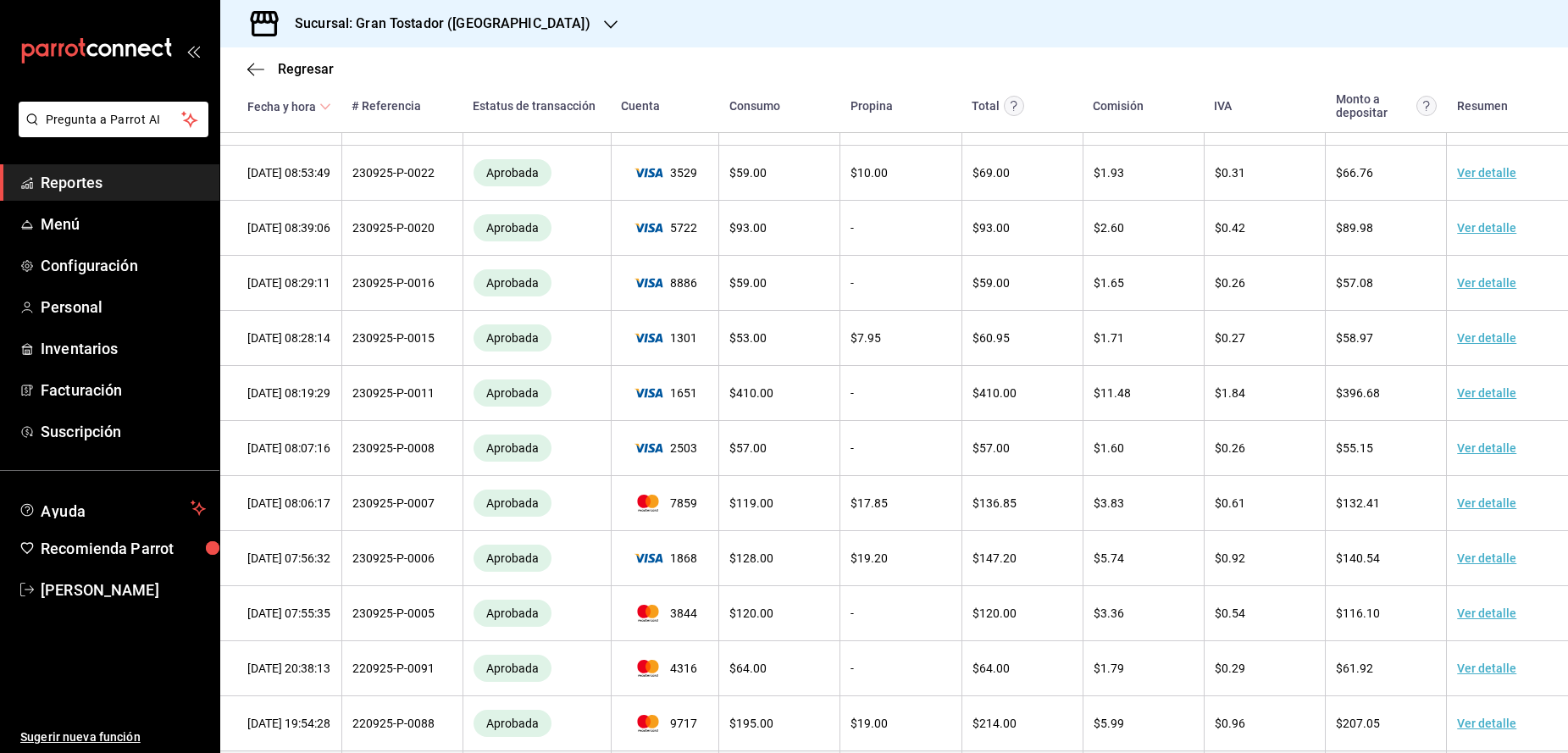
scroll to position [0, 0]
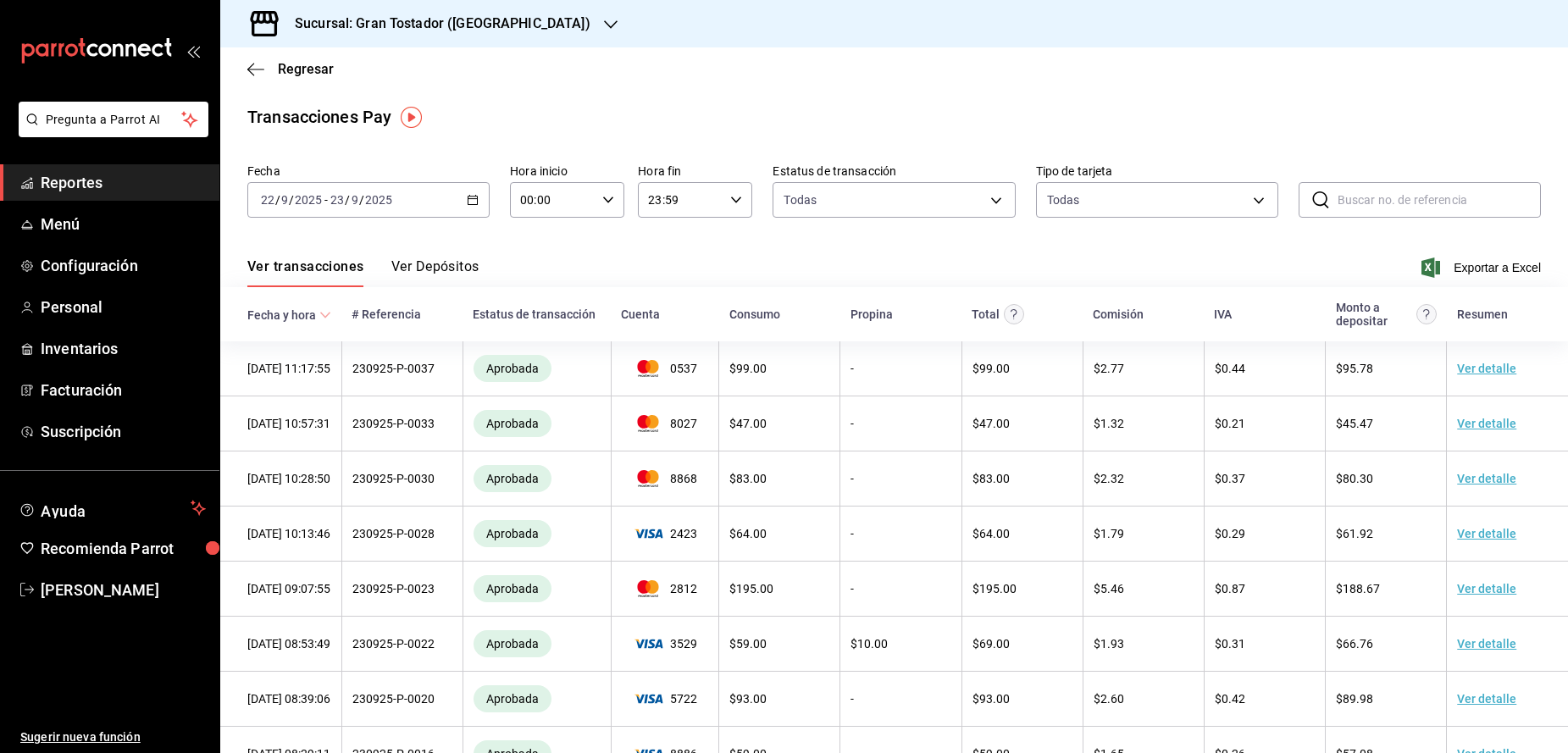
click at [399, 273] on button "Ver Depósitos" at bounding box center [435, 273] width 88 height 28
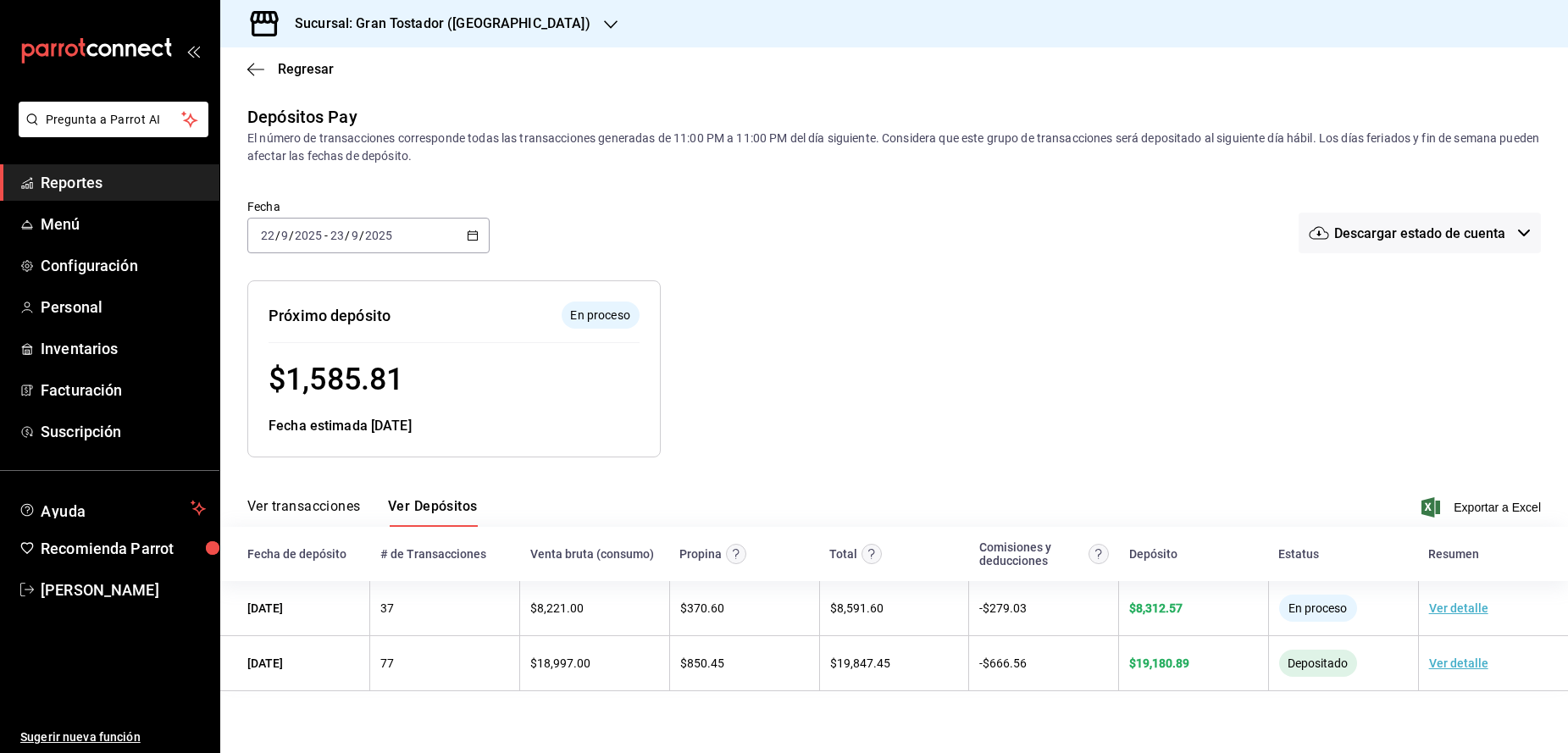
click at [295, 509] on button "Ver transacciones" at bounding box center [304, 512] width 114 height 28
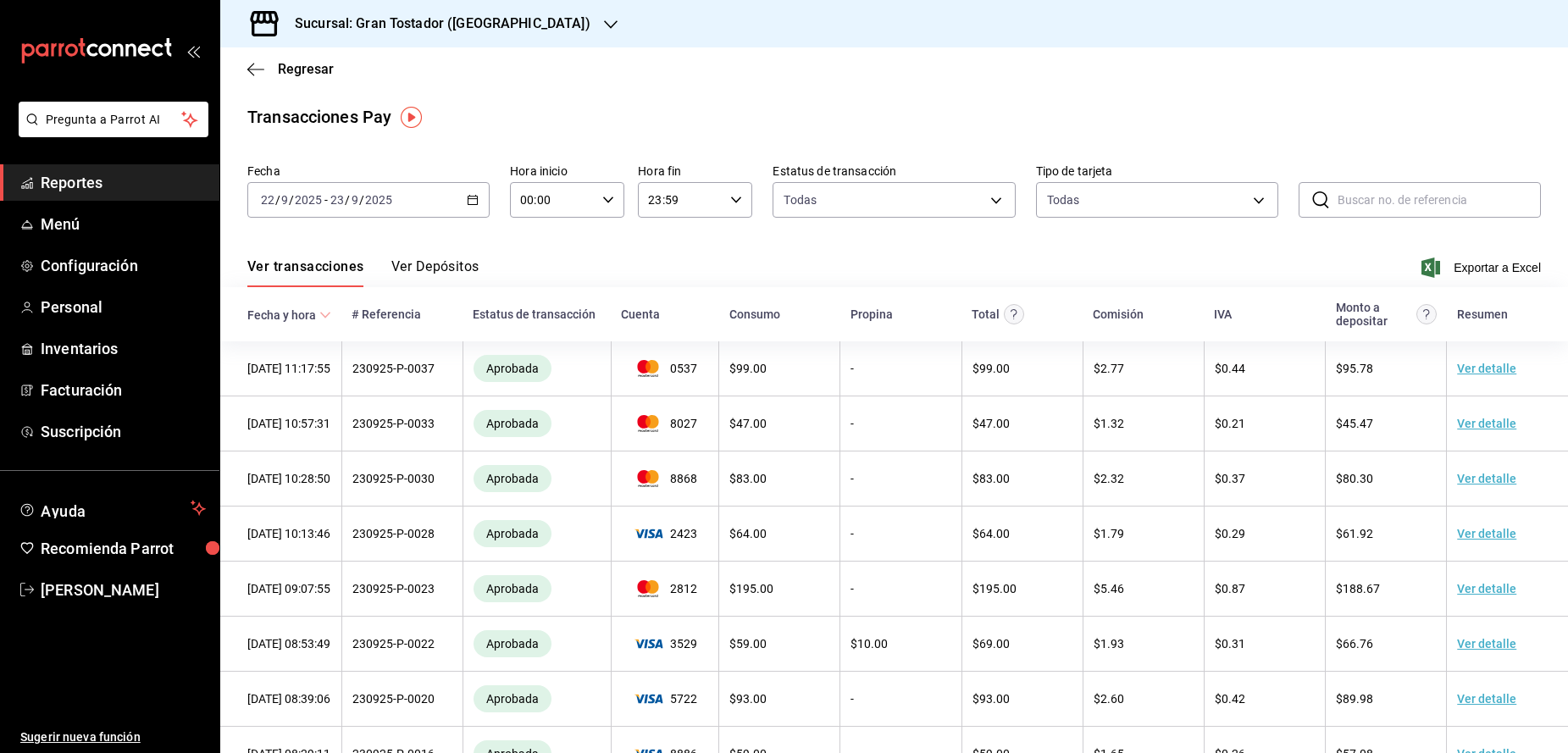
click at [477, 203] on \(Stroke\) "button" at bounding box center [472, 201] width 10 height 9
click at [326, 289] on span "Ayer" at bounding box center [327, 289] width 132 height 18
click at [412, 273] on button "Ver Depósitos" at bounding box center [435, 273] width 88 height 28
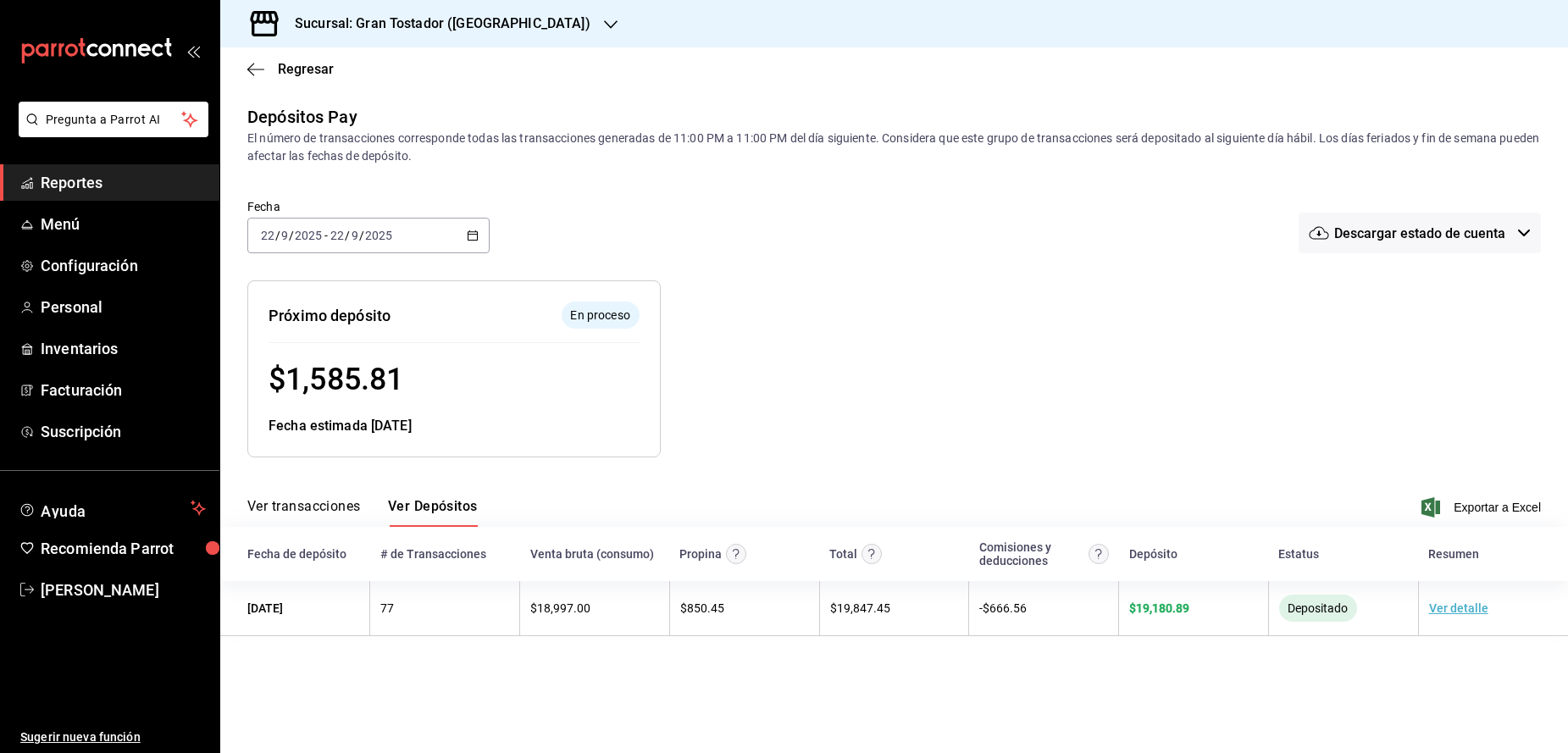
click at [310, 503] on button "Ver transacciones" at bounding box center [304, 512] width 114 height 28
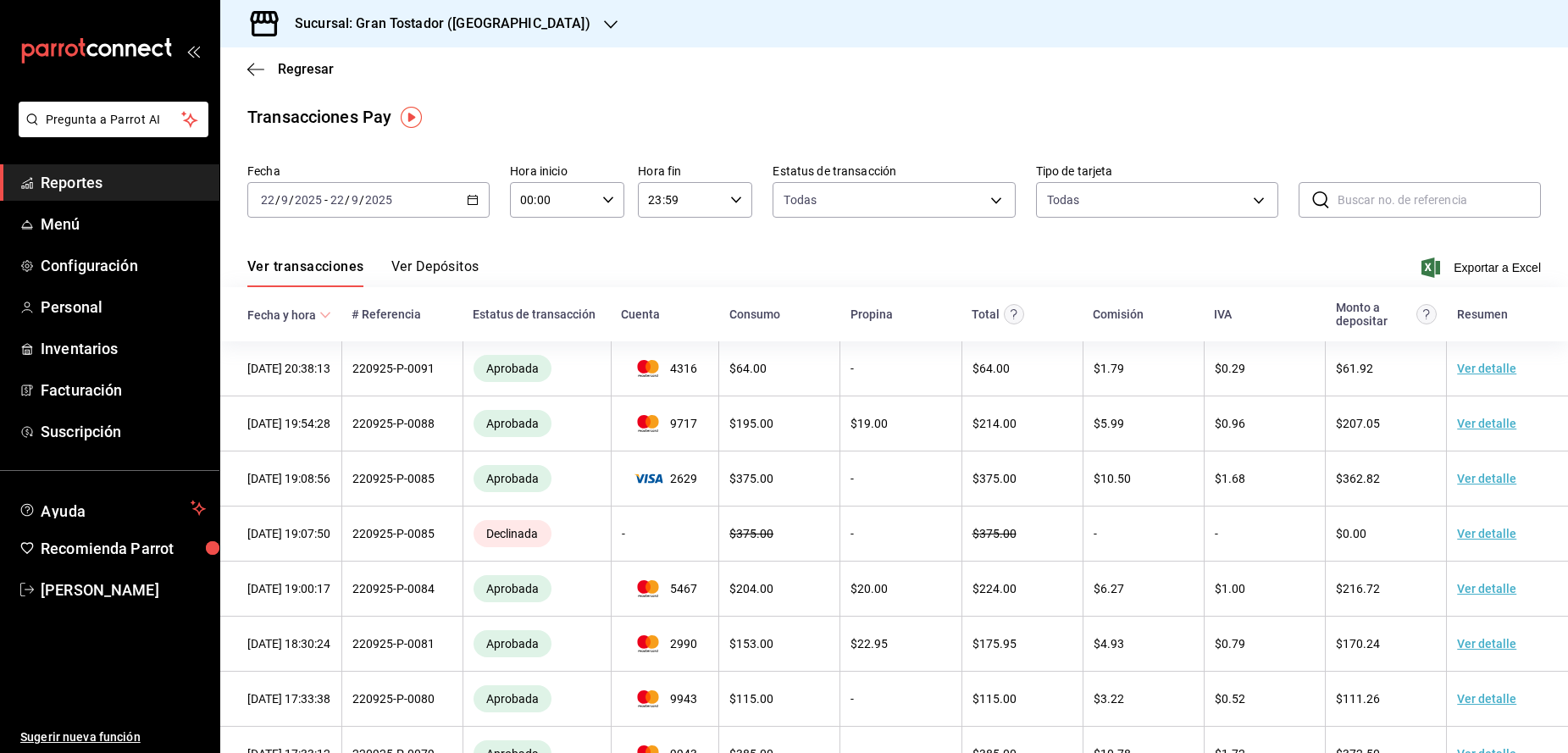
click at [442, 278] on button "Ver Depósitos" at bounding box center [435, 273] width 88 height 28
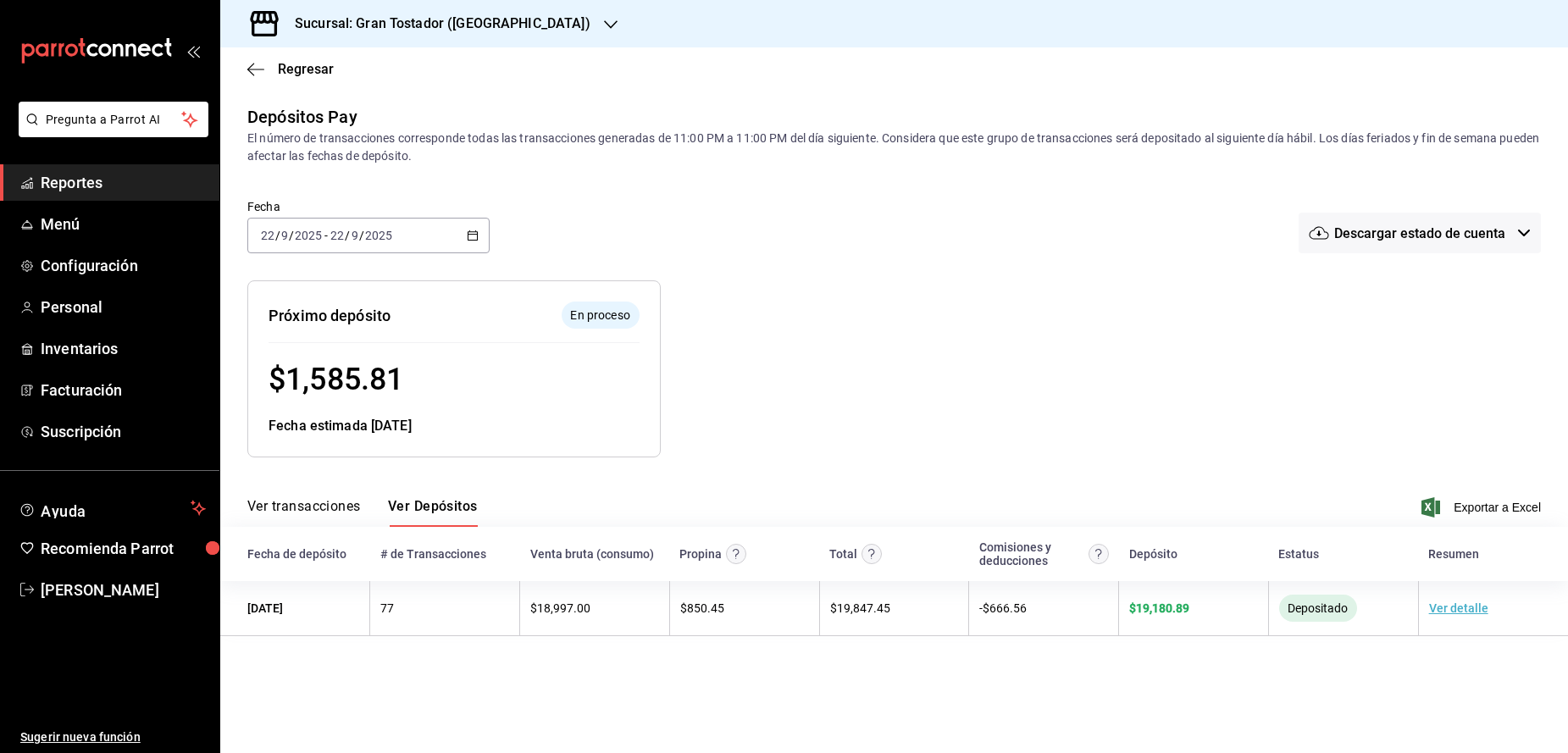
click at [1519, 236] on icon "button" at bounding box center [1523, 233] width 13 height 13
click at [1453, 277] on li "Agosto 2025" at bounding box center [1418, 280] width 105 height 41
click at [70, 193] on span "Reportes" at bounding box center [123, 183] width 165 height 23
